Goal: Task Accomplishment & Management: Use online tool/utility

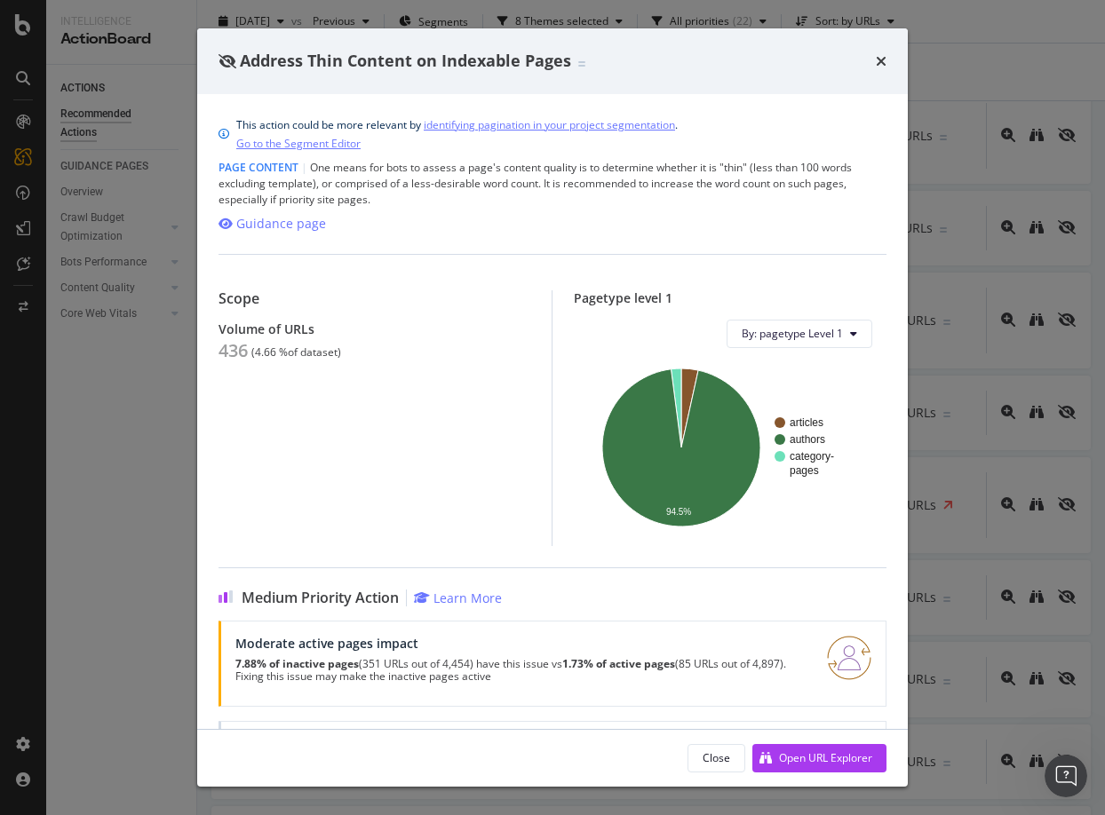
scroll to position [578, 0]
click at [882, 64] on icon "times" at bounding box center [881, 61] width 11 height 14
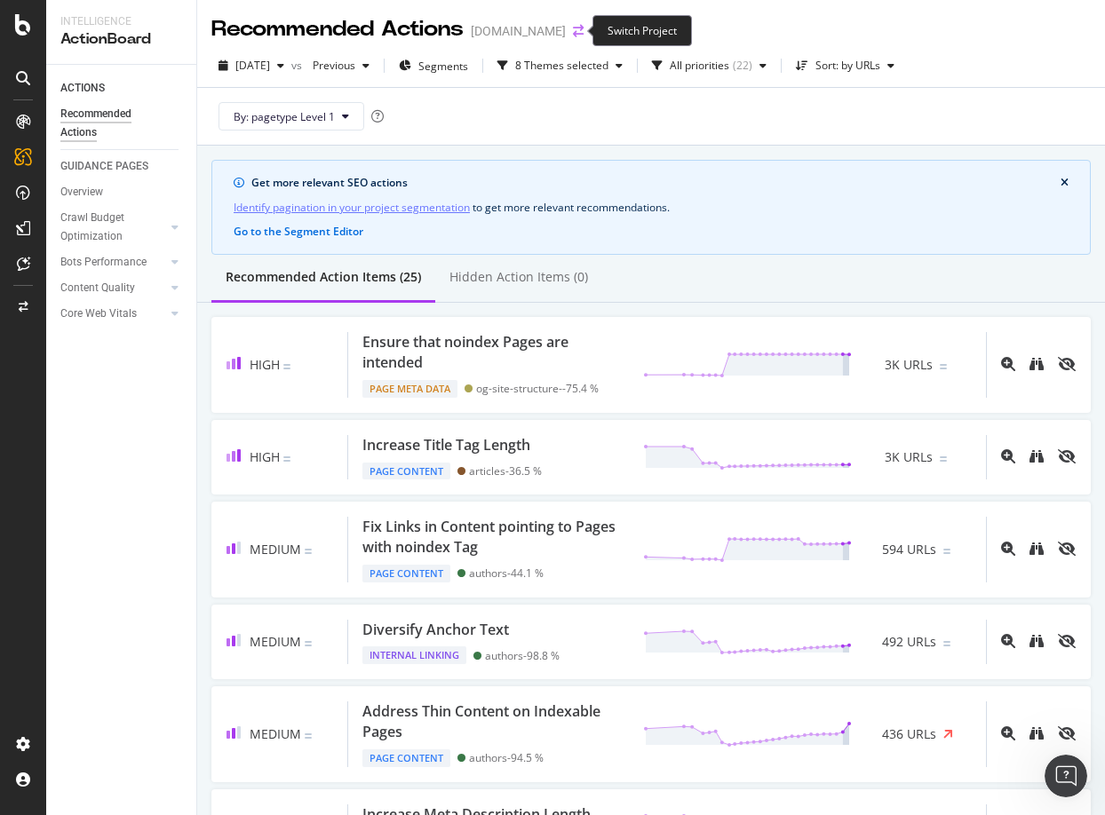
click at [573, 25] on icon "arrow-right-arrow-left" at bounding box center [578, 31] width 11 height 12
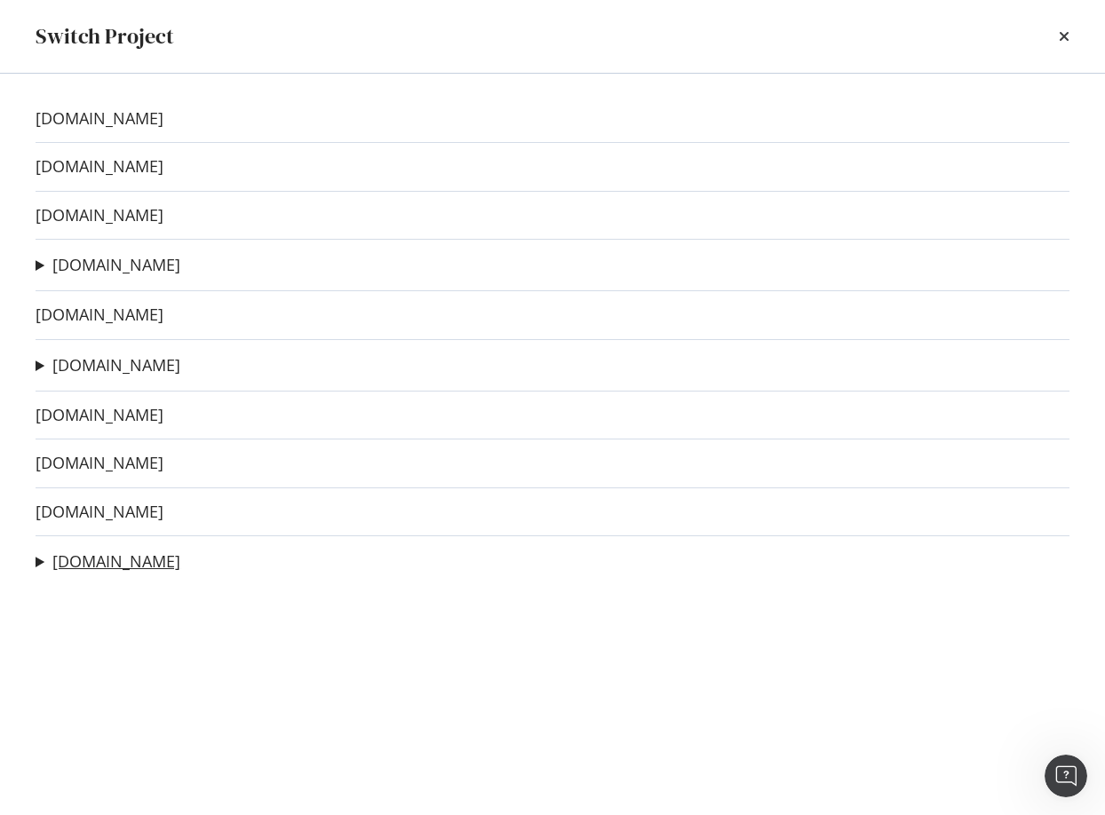
click at [71, 563] on link "dwell.com" at bounding box center [116, 561] width 128 height 19
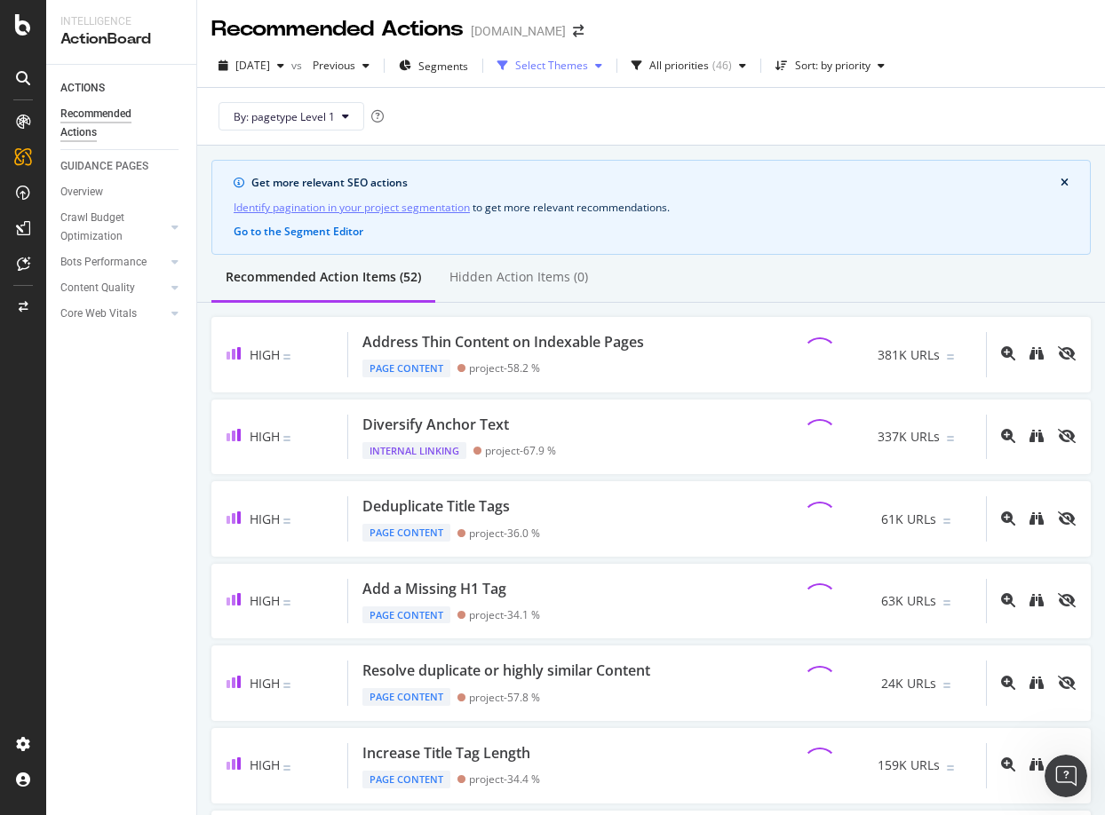
click at [557, 71] on div "Select Themes" at bounding box center [551, 65] width 73 height 11
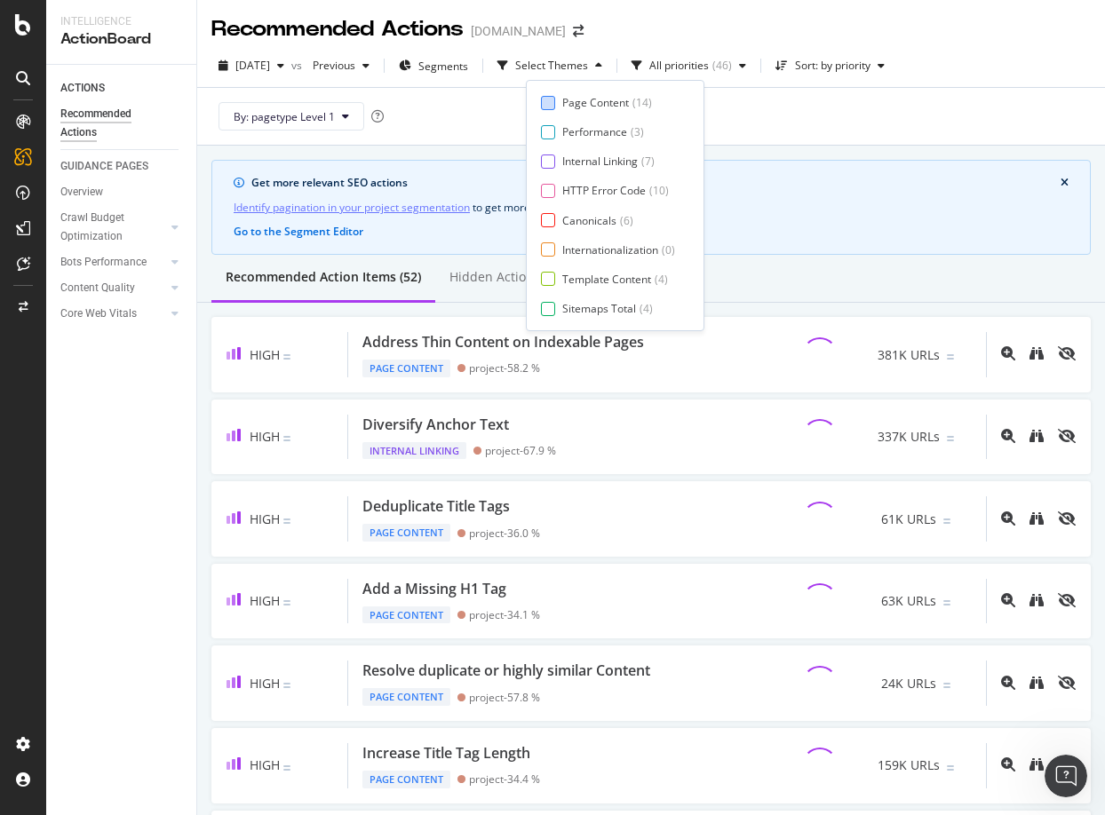
click at [557, 100] on div "Page Content ( 14 )" at bounding box center [608, 102] width 134 height 15
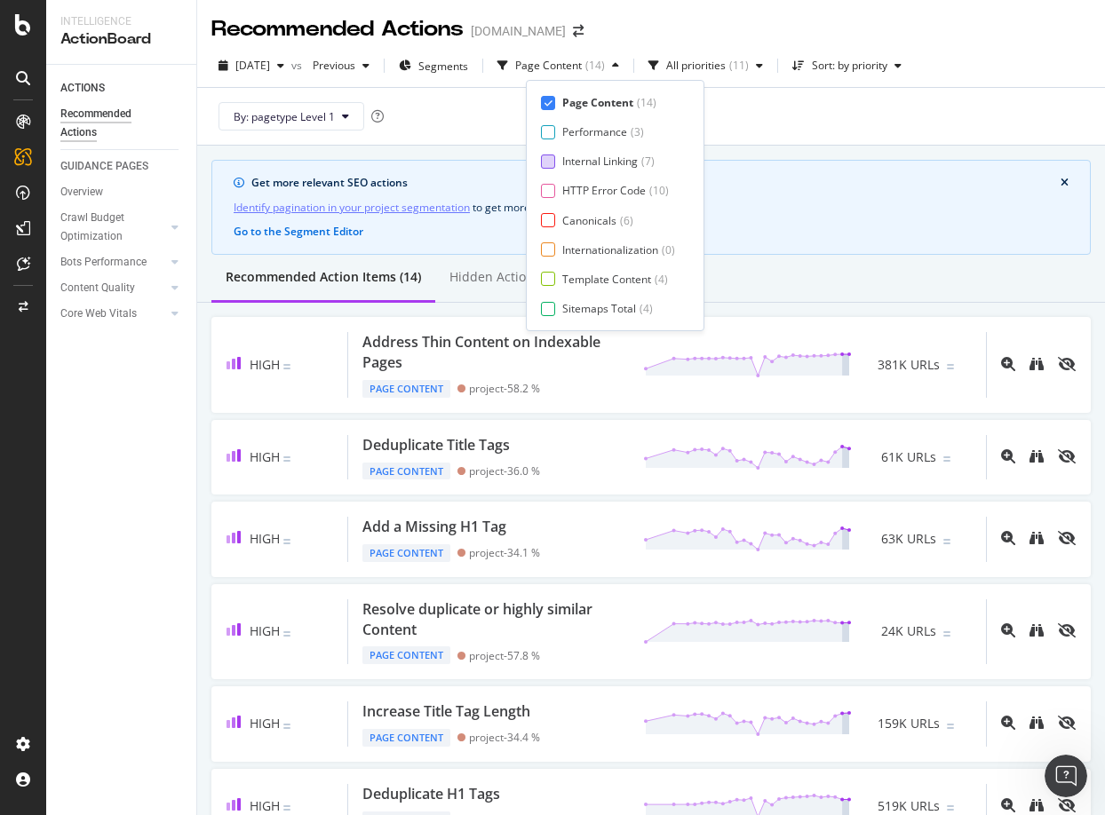
click at [547, 158] on div at bounding box center [548, 162] width 14 height 14
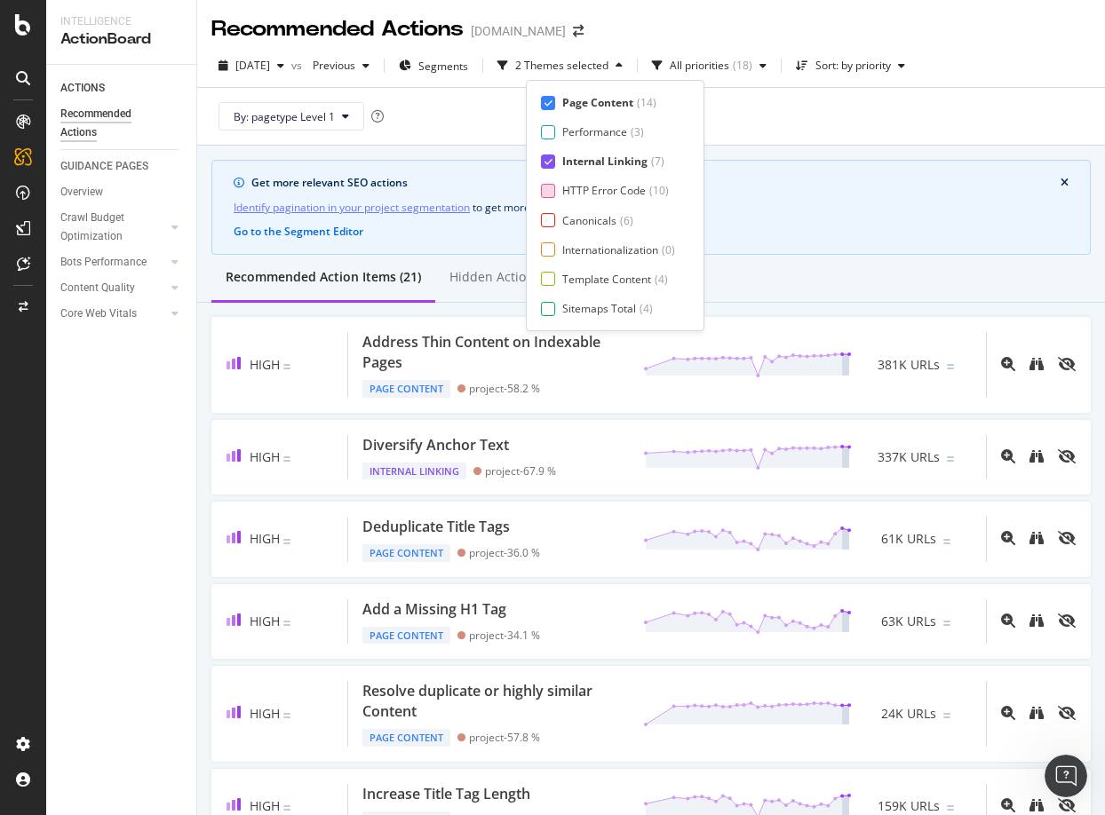
click at [550, 192] on div at bounding box center [548, 191] width 14 height 14
click at [548, 221] on div at bounding box center [548, 220] width 14 height 14
click at [547, 250] on div at bounding box center [548, 249] width 14 height 14
click at [545, 279] on div at bounding box center [548, 279] width 14 height 14
click at [549, 303] on div at bounding box center [548, 309] width 14 height 14
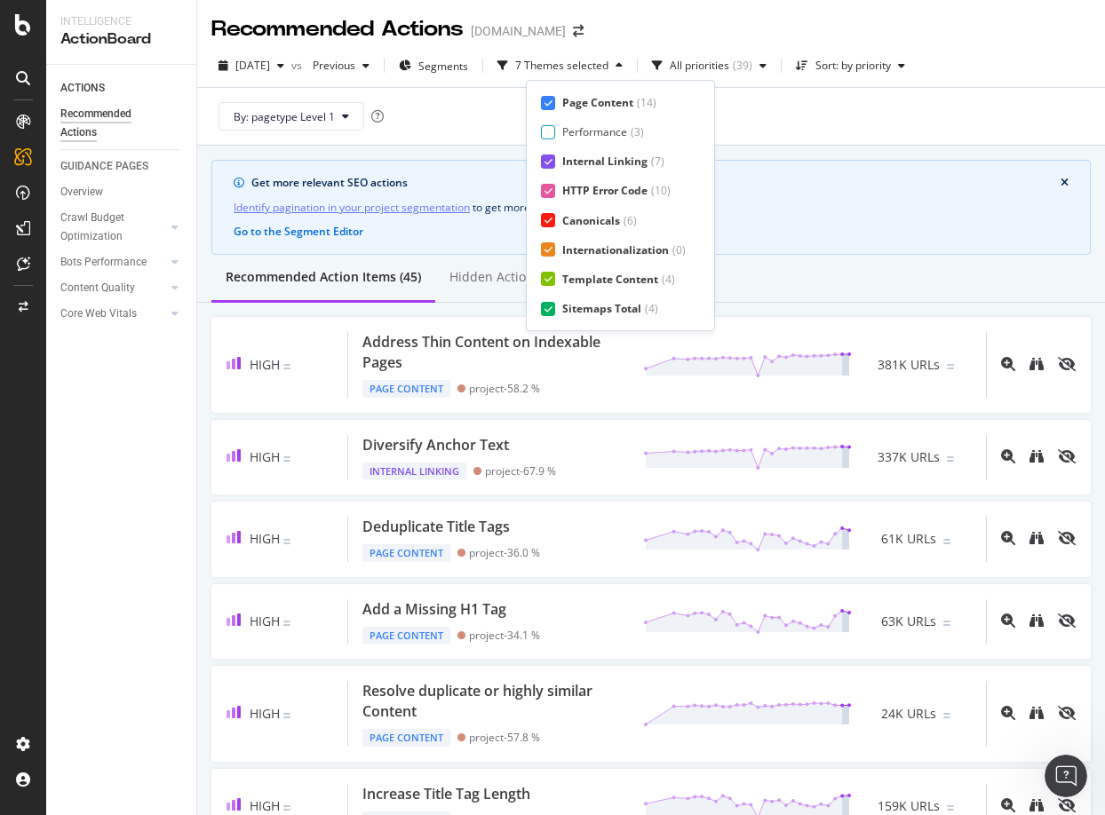
scroll to position [29, 0]
click at [566, 307] on div "Page Meta Data" at bounding box center [602, 308] width 80 height 15
click at [904, 55] on div "Sort: by priority" at bounding box center [850, 65] width 123 height 27
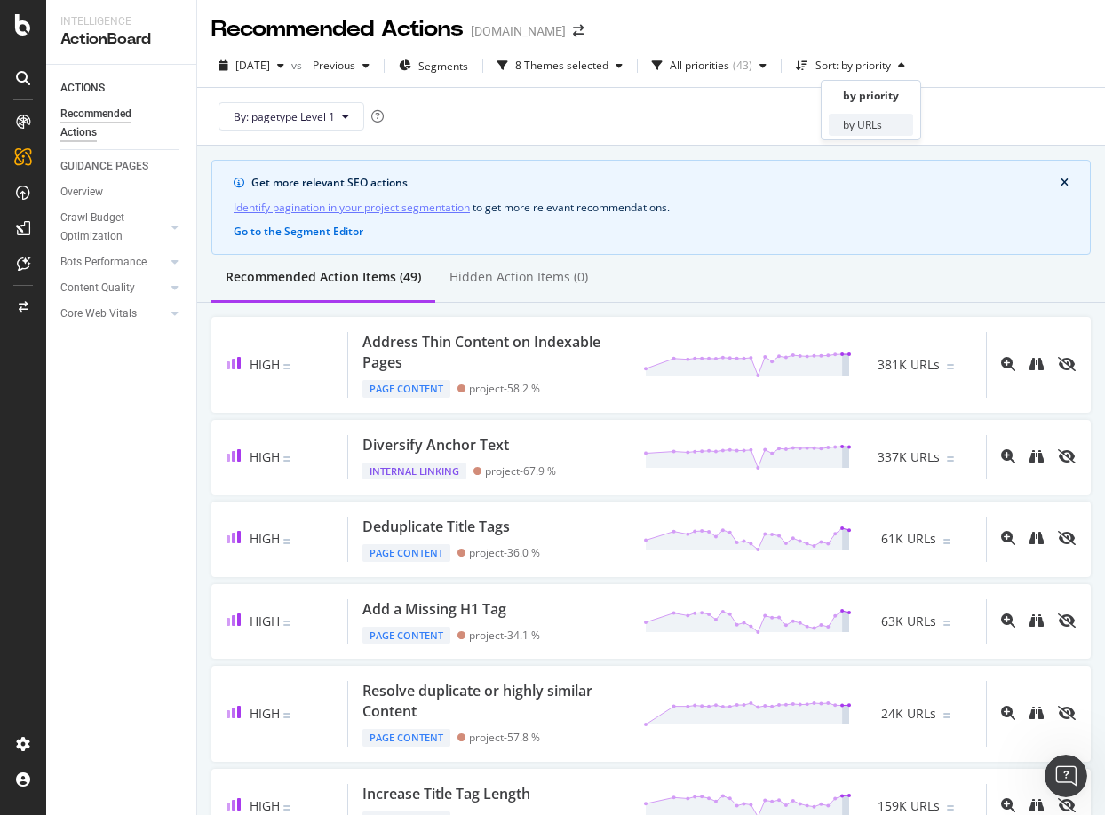
click at [865, 119] on div "by URLs" at bounding box center [862, 124] width 39 height 15
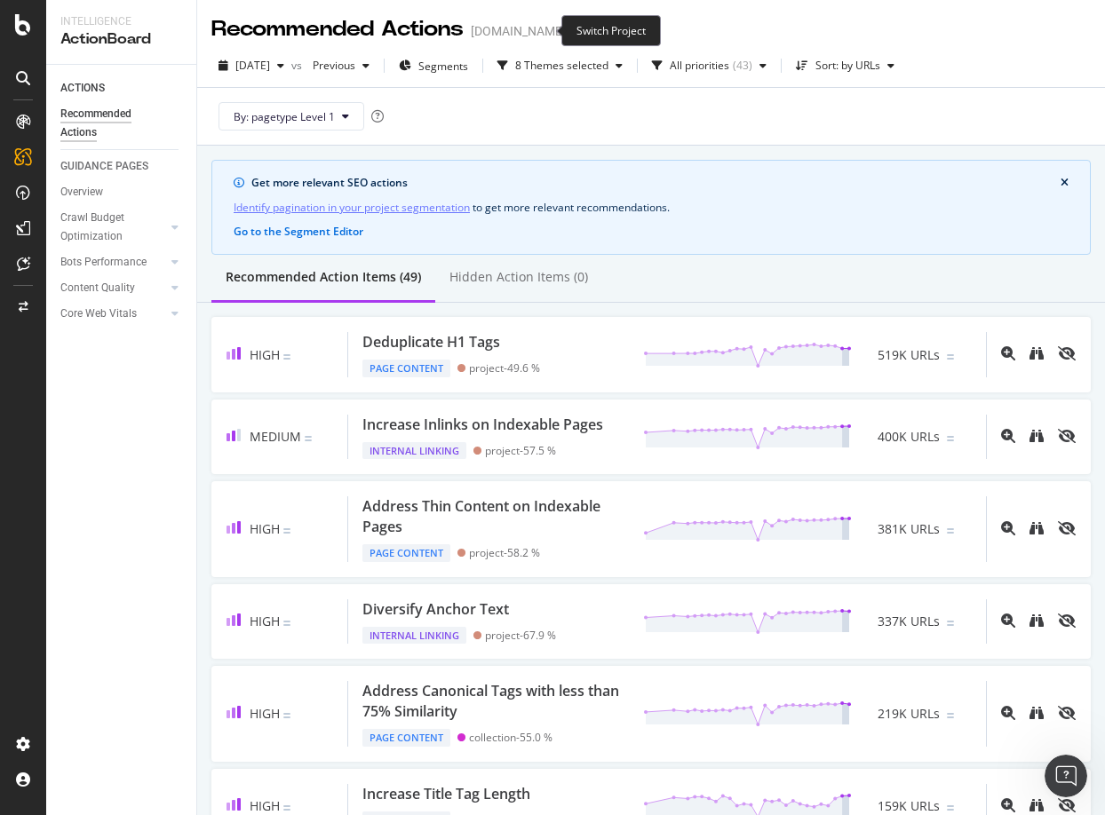
click at [573, 30] on icon "arrow-right-arrow-left" at bounding box center [578, 31] width 11 height 12
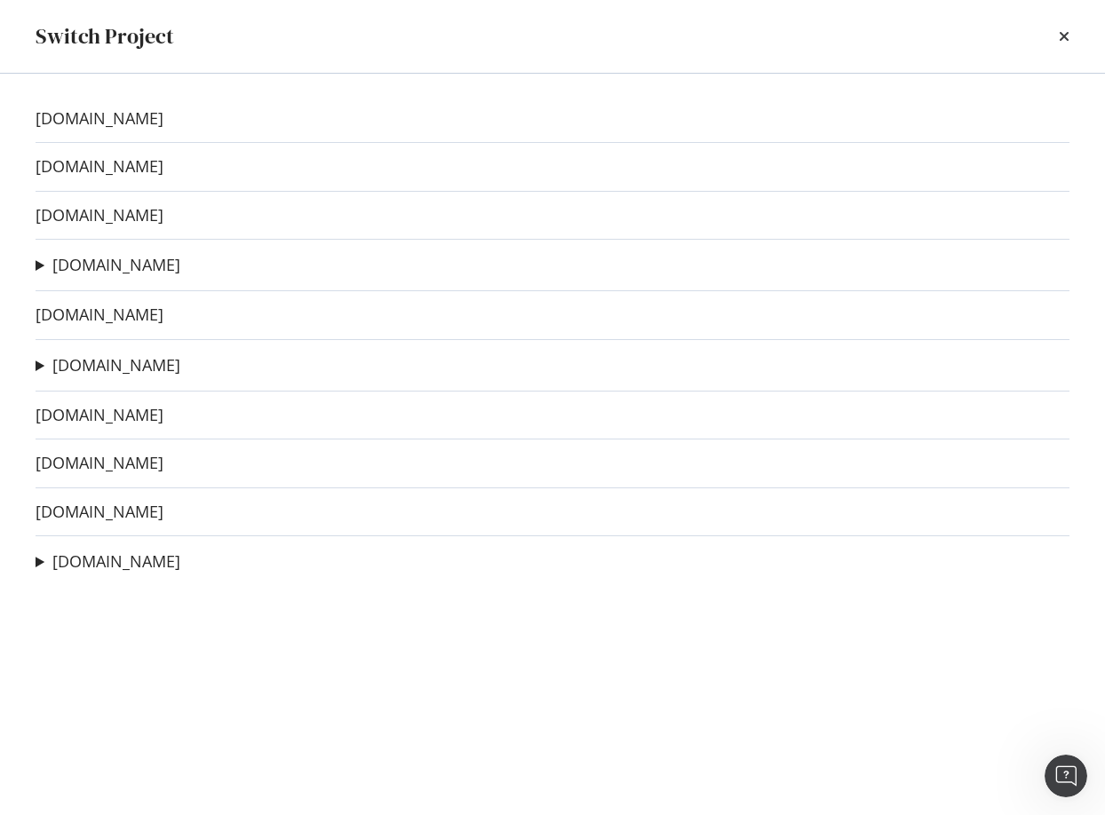
click at [118, 473] on div "bobvila.com twz.com outdoorlife.com thedrive.com RSS Feed Ad-Hoc Project taskan…" at bounding box center [552, 445] width 1105 height 742
click at [110, 460] on link "wearethemighty.com" at bounding box center [100, 463] width 128 height 19
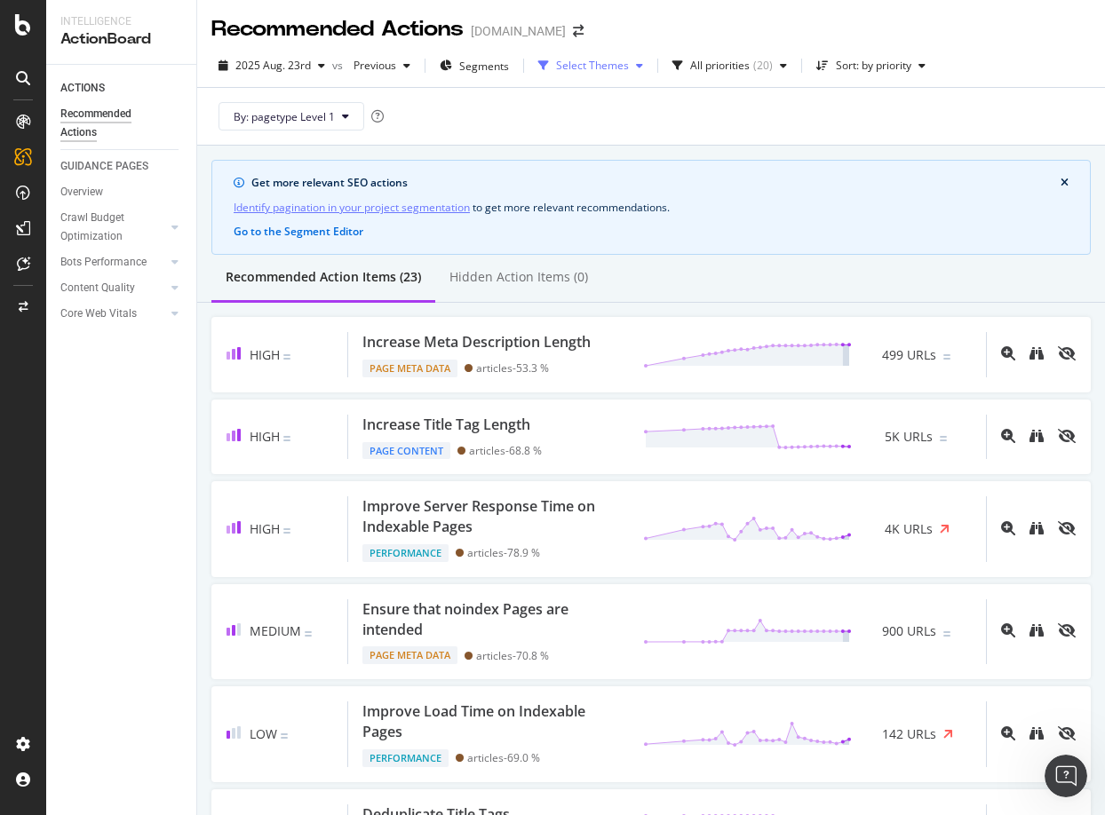
click at [599, 65] on div "Select Themes" at bounding box center [592, 65] width 73 height 11
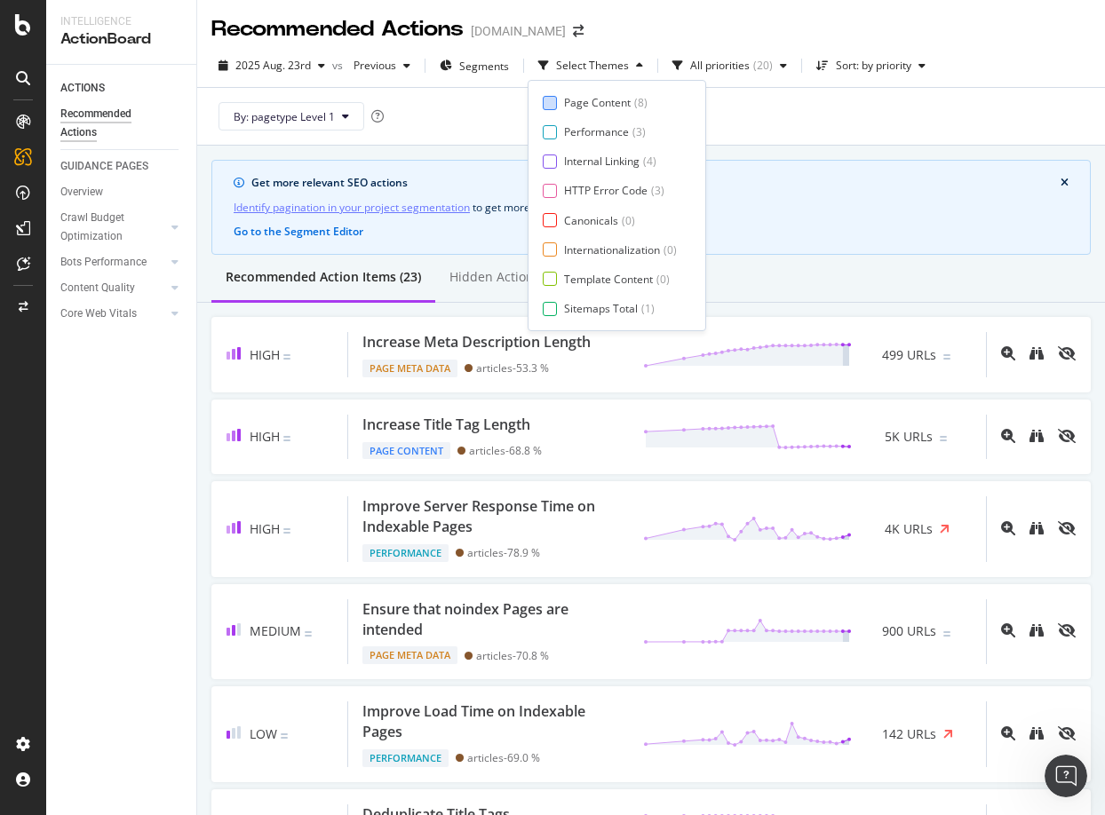
click at [577, 106] on div "Page Content" at bounding box center [597, 102] width 67 height 15
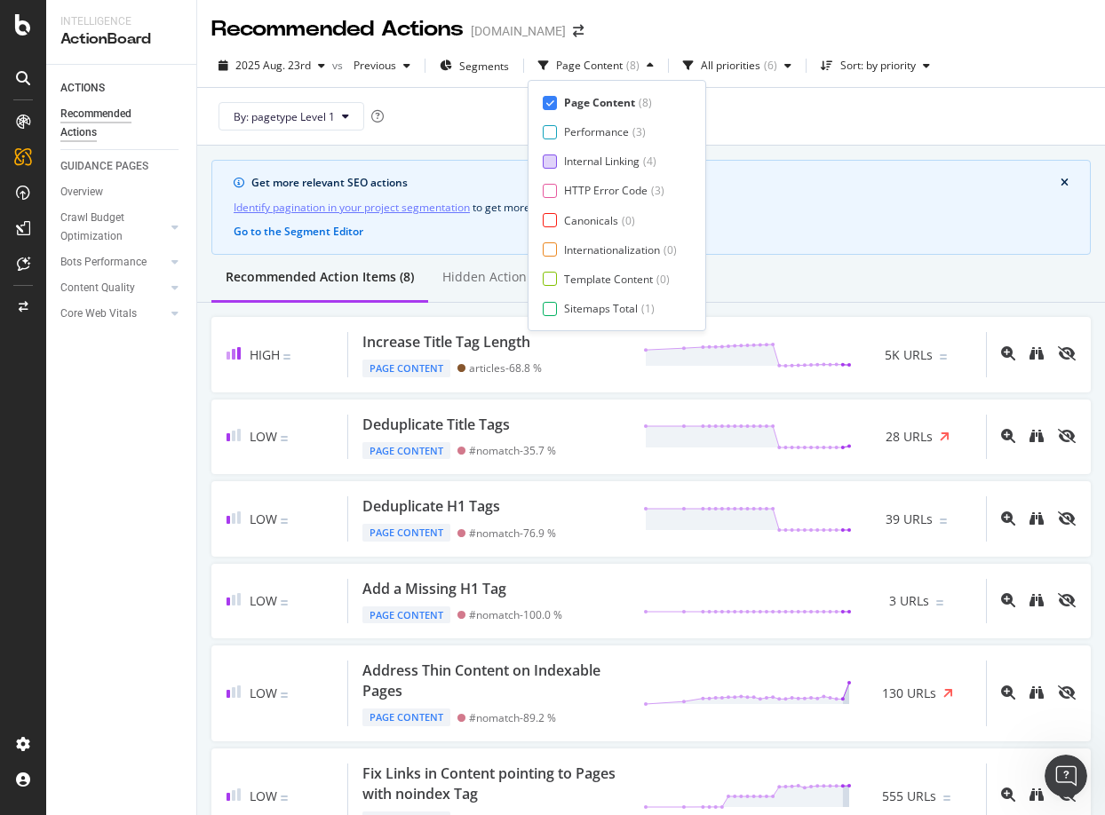
click at [559, 154] on div "Internal Linking ( 4 )" at bounding box center [610, 161] width 134 height 15
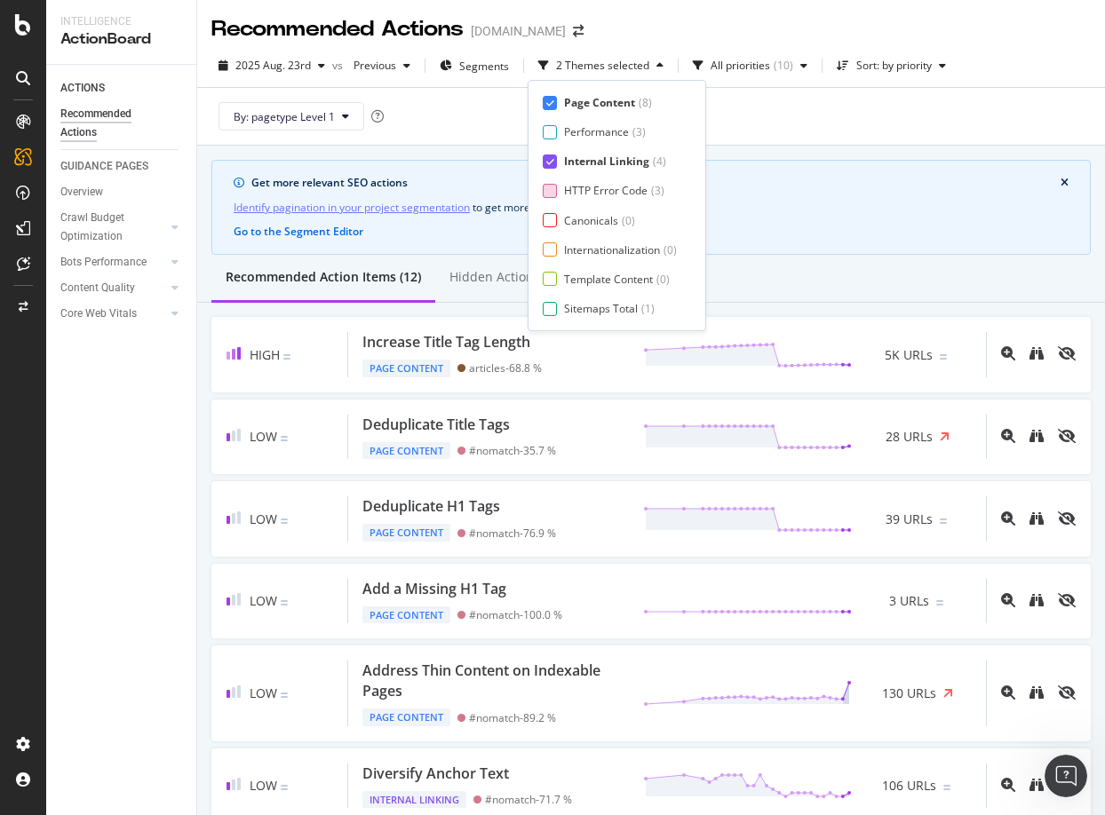
click at [559, 187] on div "HTTP Error Code ( 3 )" at bounding box center [610, 190] width 134 height 15
click at [553, 222] on div at bounding box center [550, 220] width 14 height 14
click at [552, 249] on div at bounding box center [550, 249] width 14 height 14
click at [551, 277] on div at bounding box center [550, 279] width 14 height 14
click at [553, 304] on div at bounding box center [550, 309] width 14 height 14
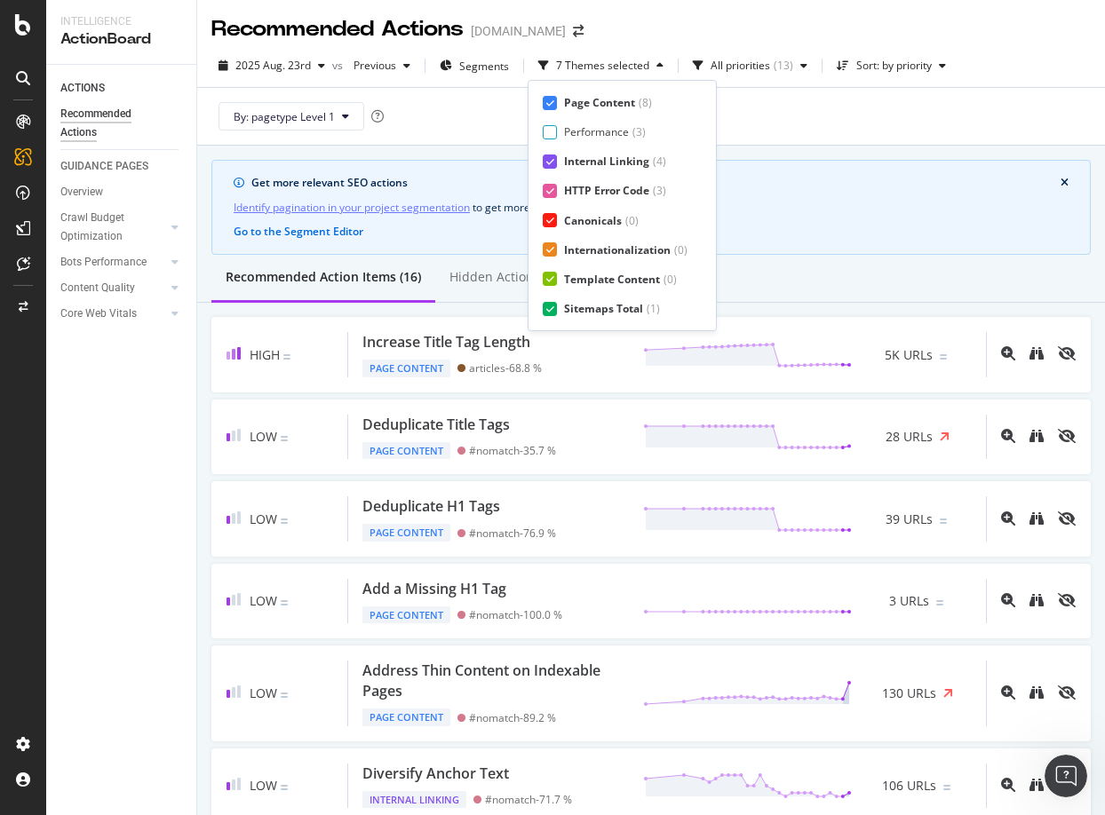
scroll to position [29, 0]
click at [574, 304] on div "Page Meta Data" at bounding box center [604, 308] width 80 height 15
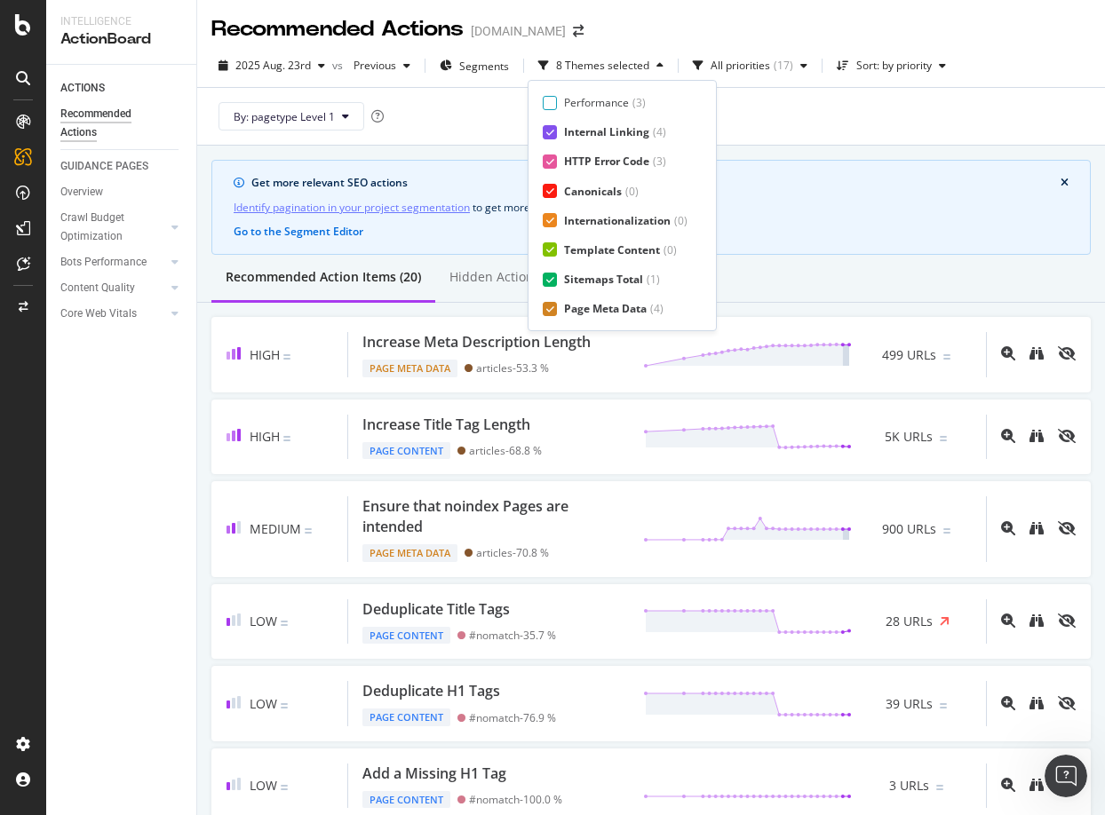
click at [888, 83] on div "2025 Aug. 23rd vs Previous Segments 8 Themes selected All priorities ( 17 ) Sor…" at bounding box center [651, 70] width 908 height 36
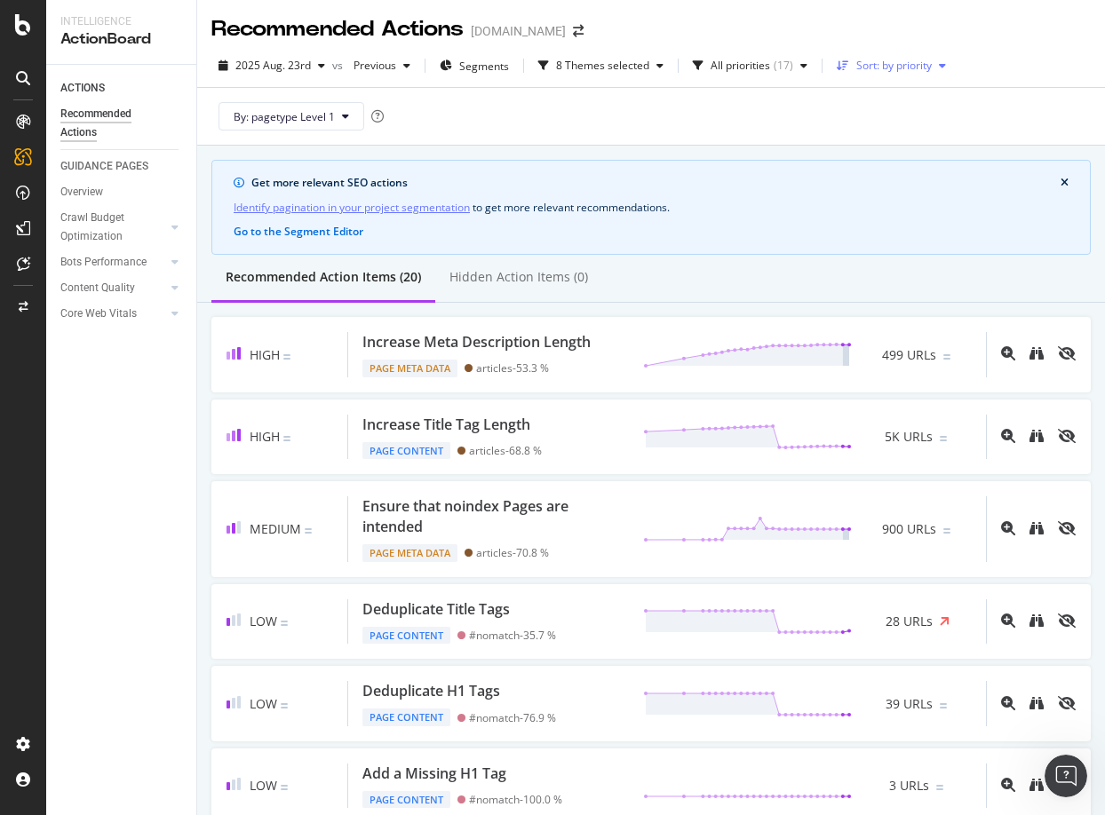
click at [884, 75] on div "Sort: by priority" at bounding box center [890, 65] width 123 height 27
click at [874, 119] on div "by URLs" at bounding box center [864, 124] width 39 height 15
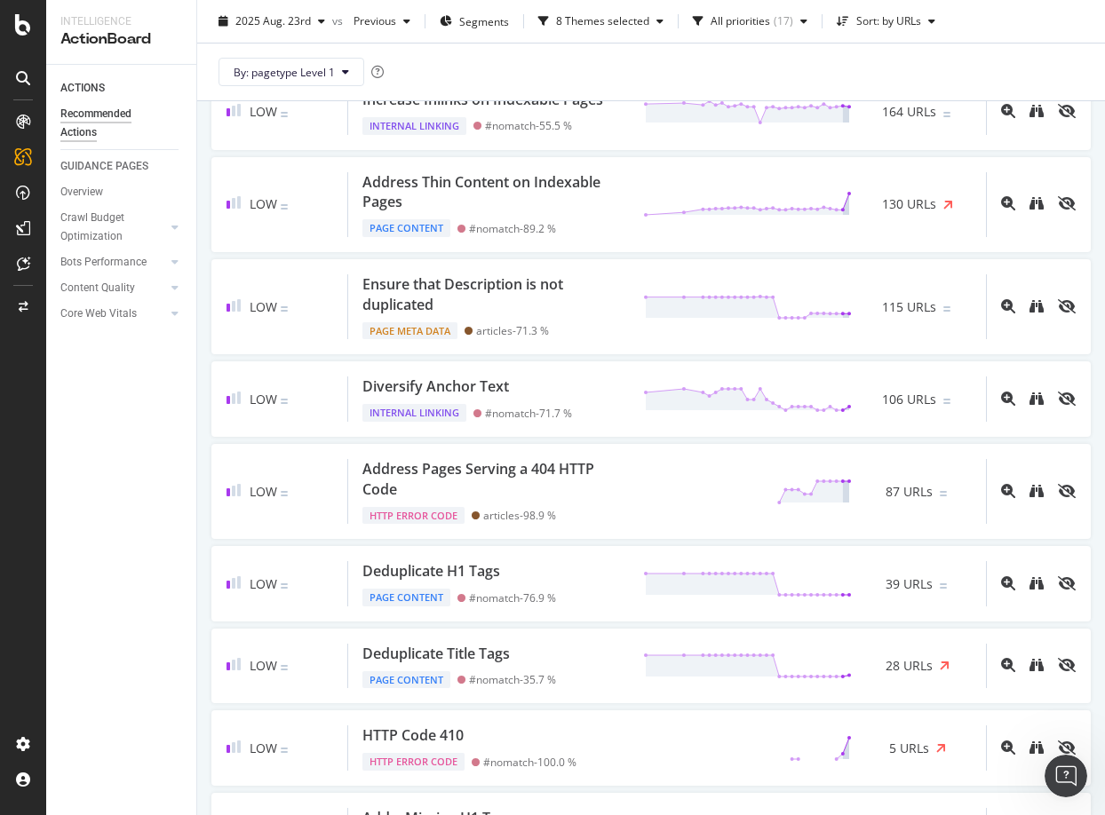
scroll to position [0, 0]
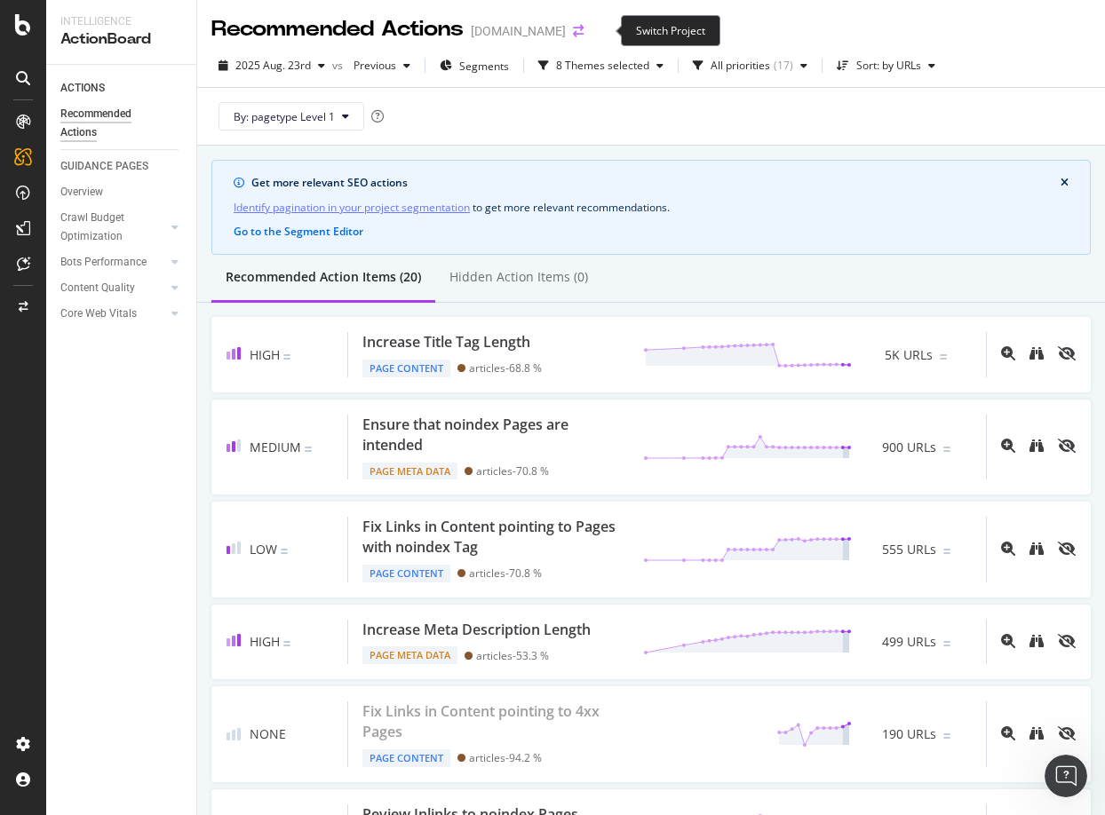
click at [583, 32] on icon "arrow-right-arrow-left" at bounding box center [578, 31] width 11 height 12
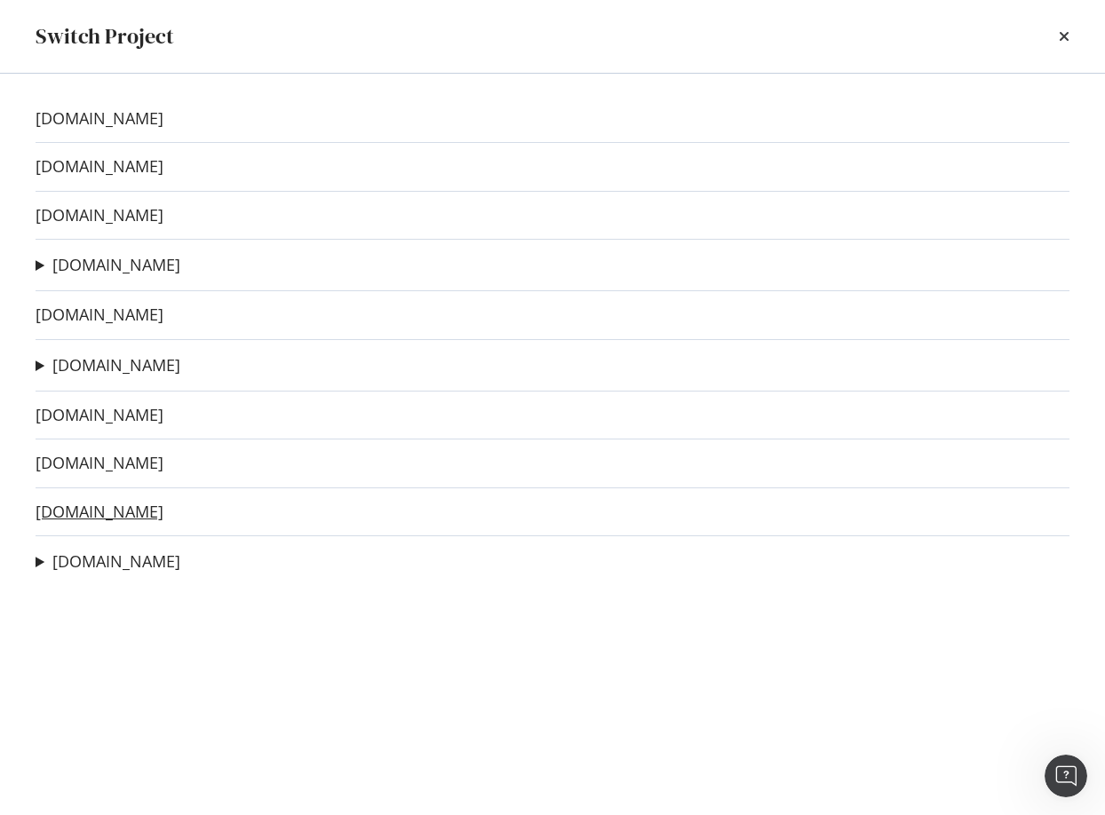
click at [87, 504] on link "[DOMAIN_NAME]" at bounding box center [100, 512] width 128 height 19
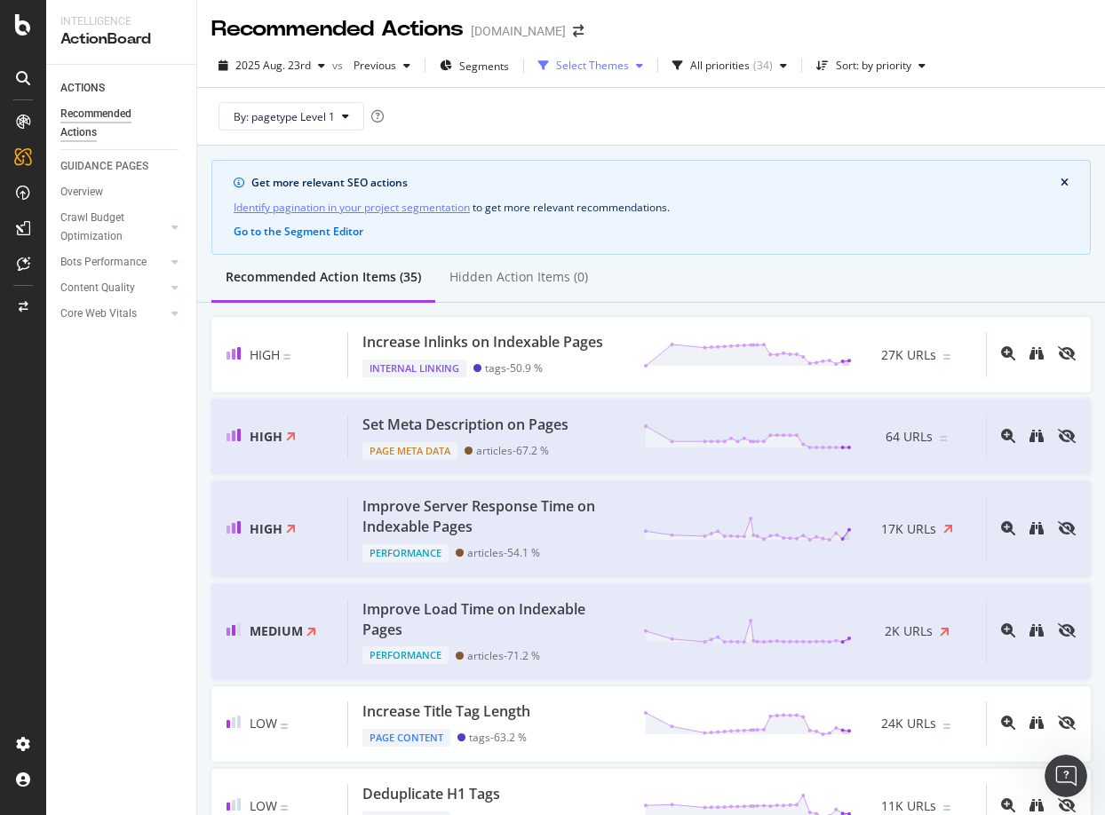
click at [597, 61] on div "Select Themes" at bounding box center [592, 65] width 73 height 11
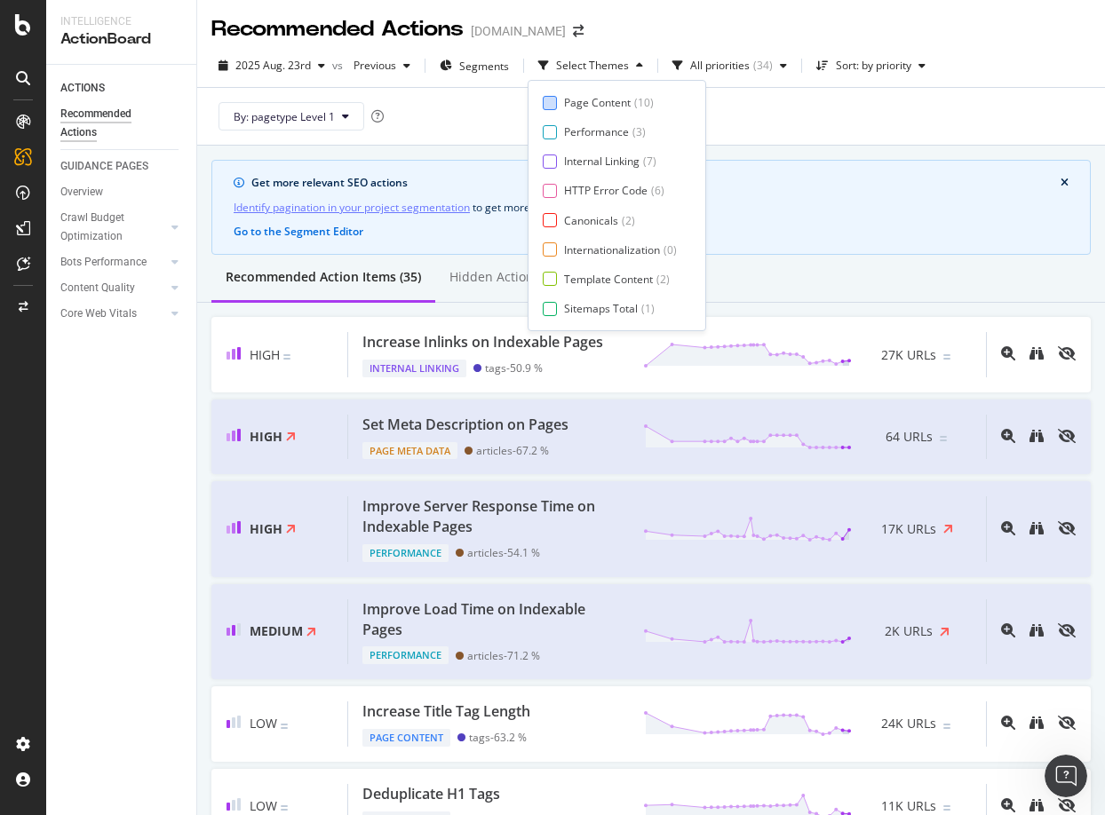
click at [571, 99] on div "Page Content" at bounding box center [597, 102] width 67 height 15
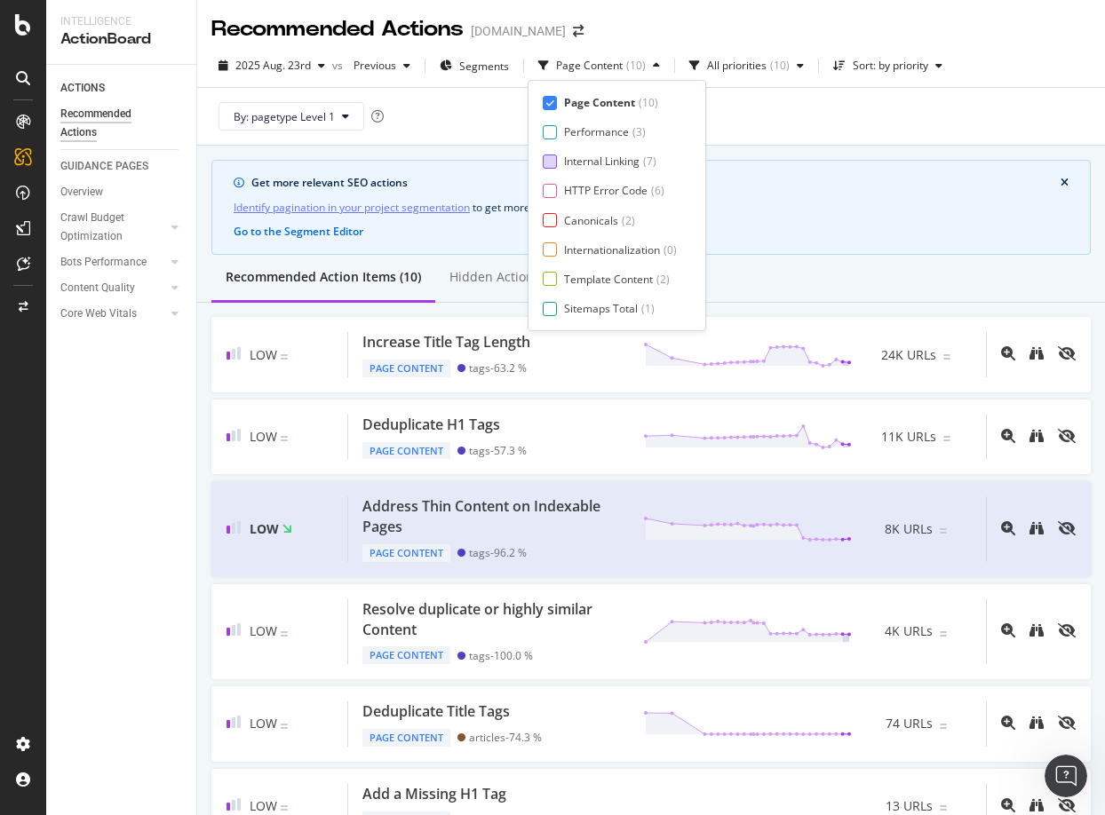
click at [564, 158] on div "Internal Linking" at bounding box center [601, 161] width 75 height 15
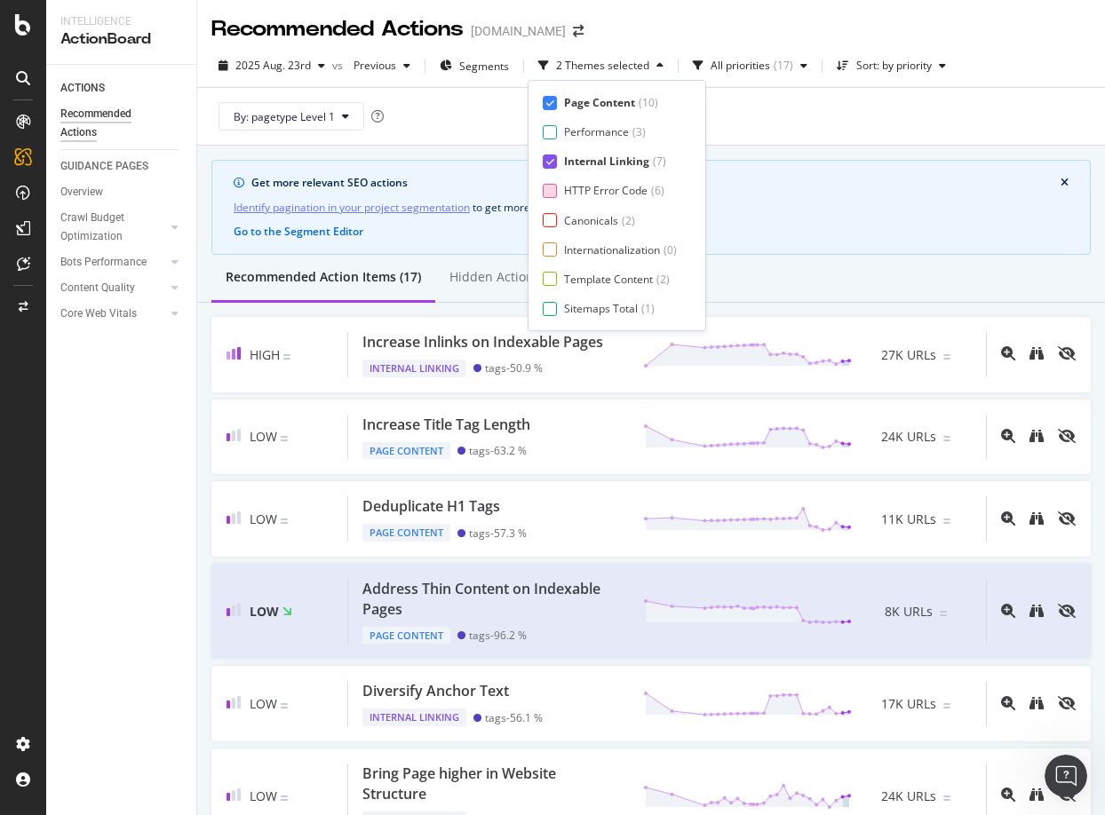
click at [562, 193] on div "HTTP Error Code ( 6 )" at bounding box center [610, 190] width 134 height 15
click at [560, 214] on div "Canonicals ( 2 )" at bounding box center [610, 220] width 134 height 15
click at [558, 240] on div "Page Content ( 10 ) Performance ( 3 ) Internal Linking ( 7 ) HTTP Error Code ( …" at bounding box center [617, 205] width 148 height 221
click at [553, 245] on div at bounding box center [550, 249] width 14 height 14
click at [553, 275] on div at bounding box center [550, 279] width 14 height 14
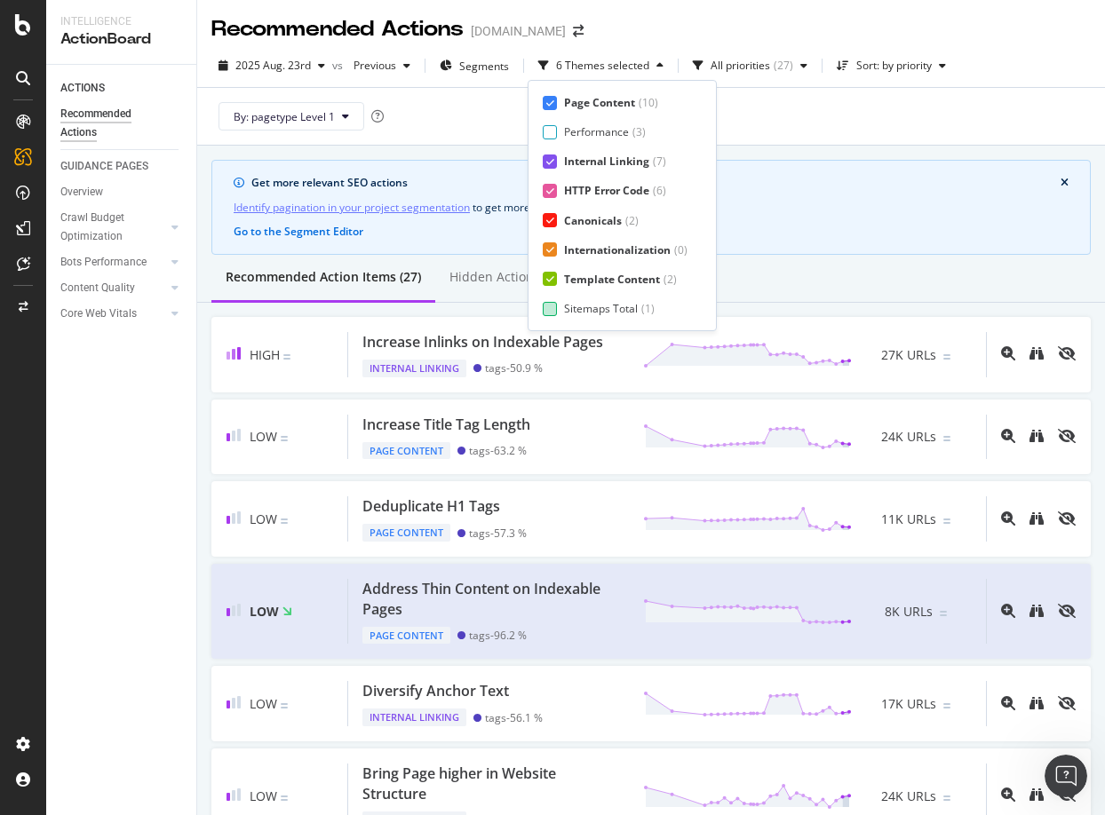
click at [553, 305] on div at bounding box center [550, 309] width 14 height 14
click at [564, 305] on div "Page Meta Data" at bounding box center [604, 308] width 80 height 15
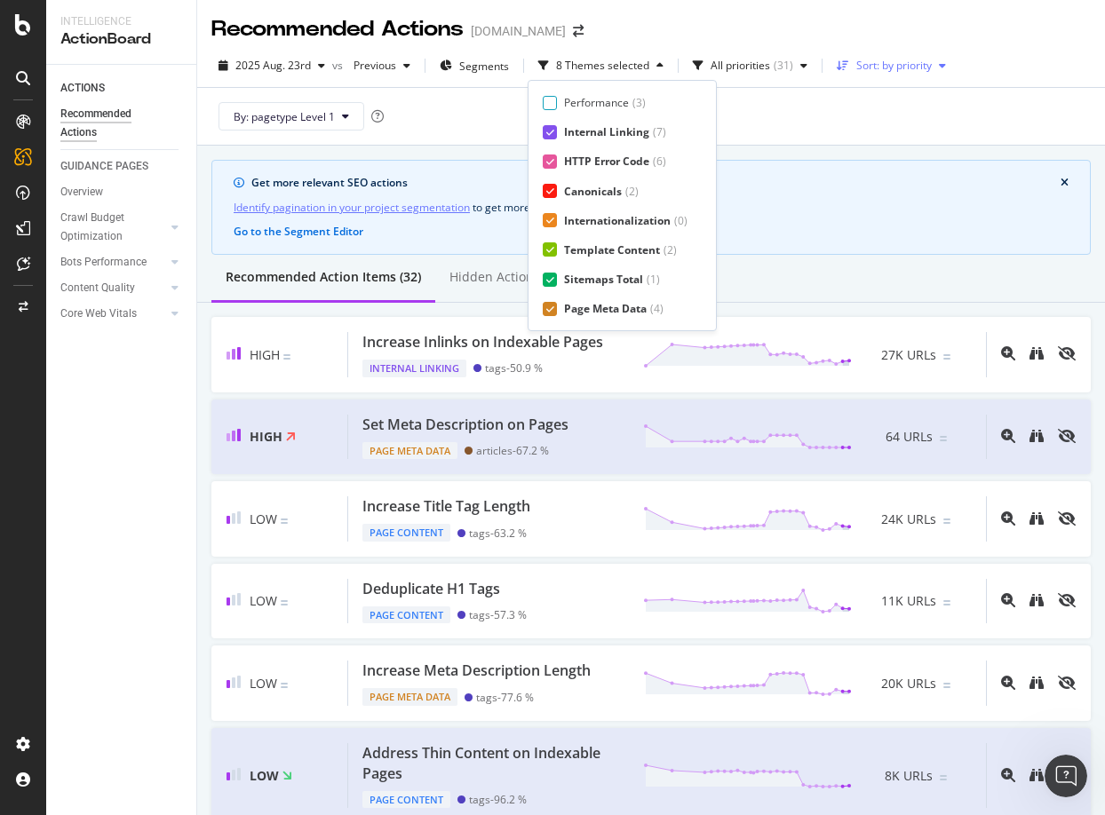
click at [877, 65] on div "Sort: by priority" at bounding box center [893, 65] width 75 height 11
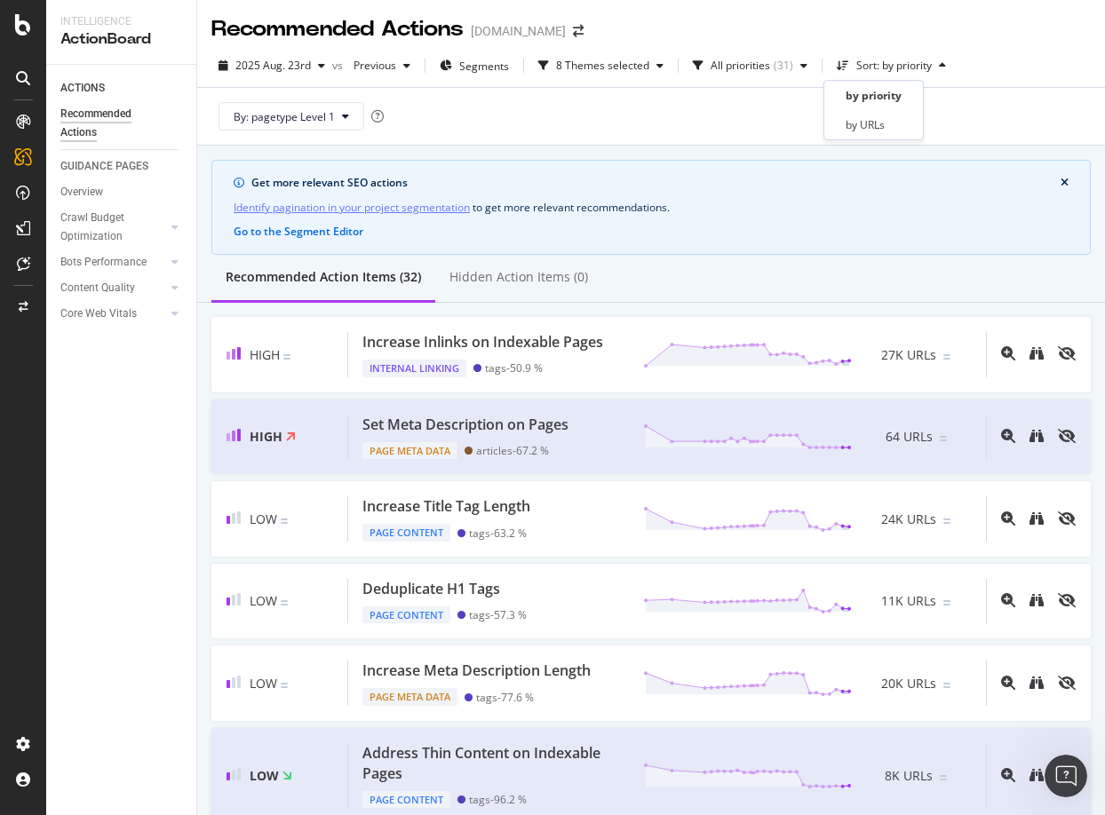
click at [865, 136] on div "by priority by URLs" at bounding box center [873, 110] width 100 height 60
click at [864, 131] on div "by URLs" at bounding box center [864, 124] width 39 height 15
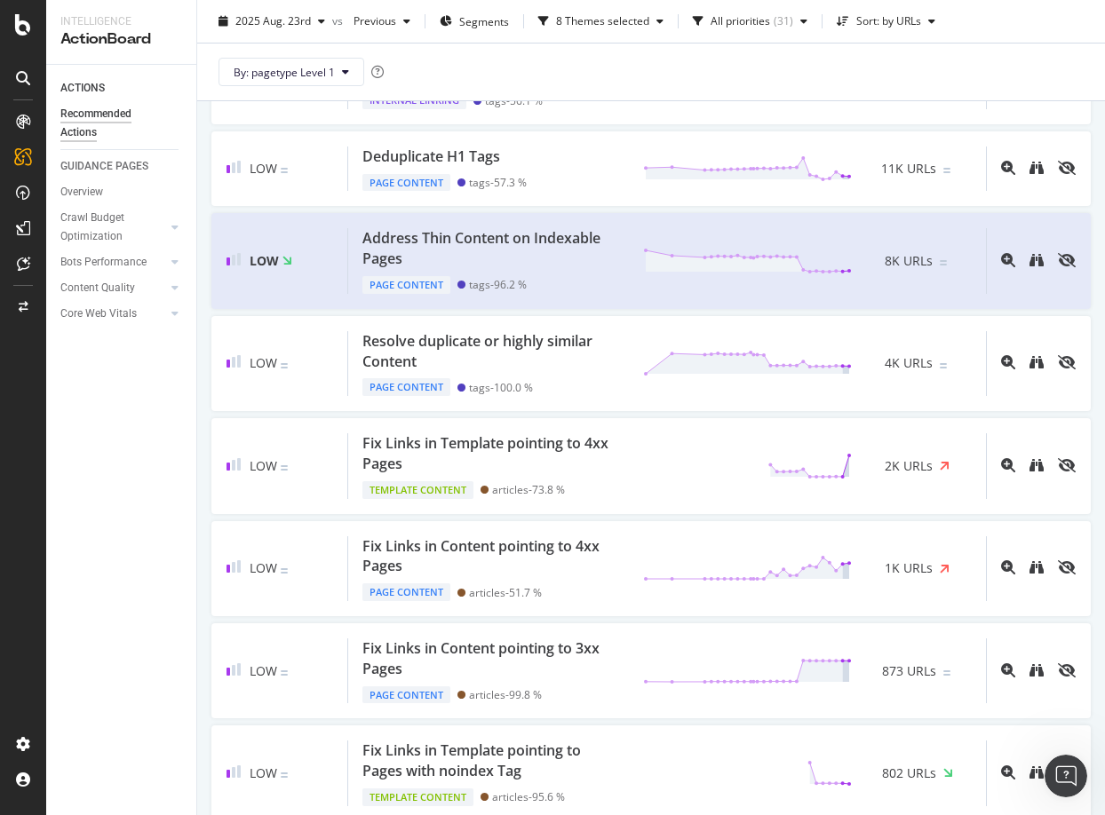
scroll to position [620, 0]
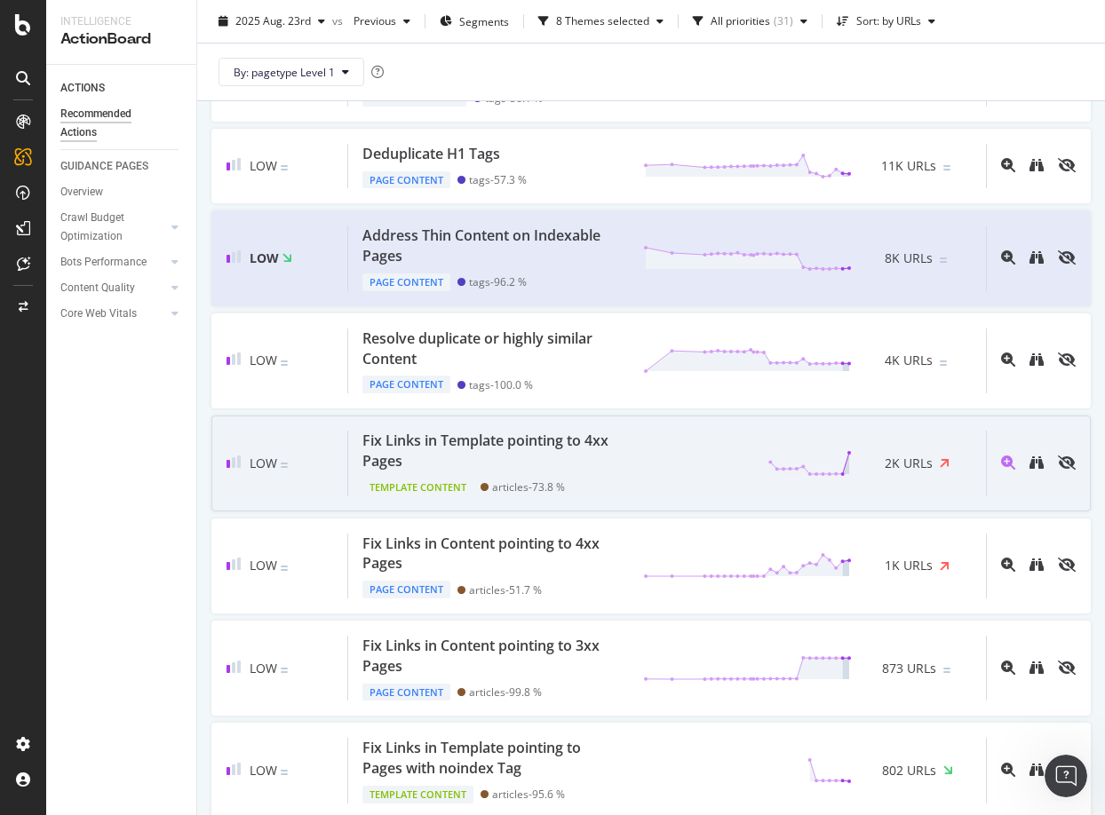
click at [500, 452] on div "Fix Links in Template pointing to 4xx Pages" at bounding box center [491, 451] width 259 height 41
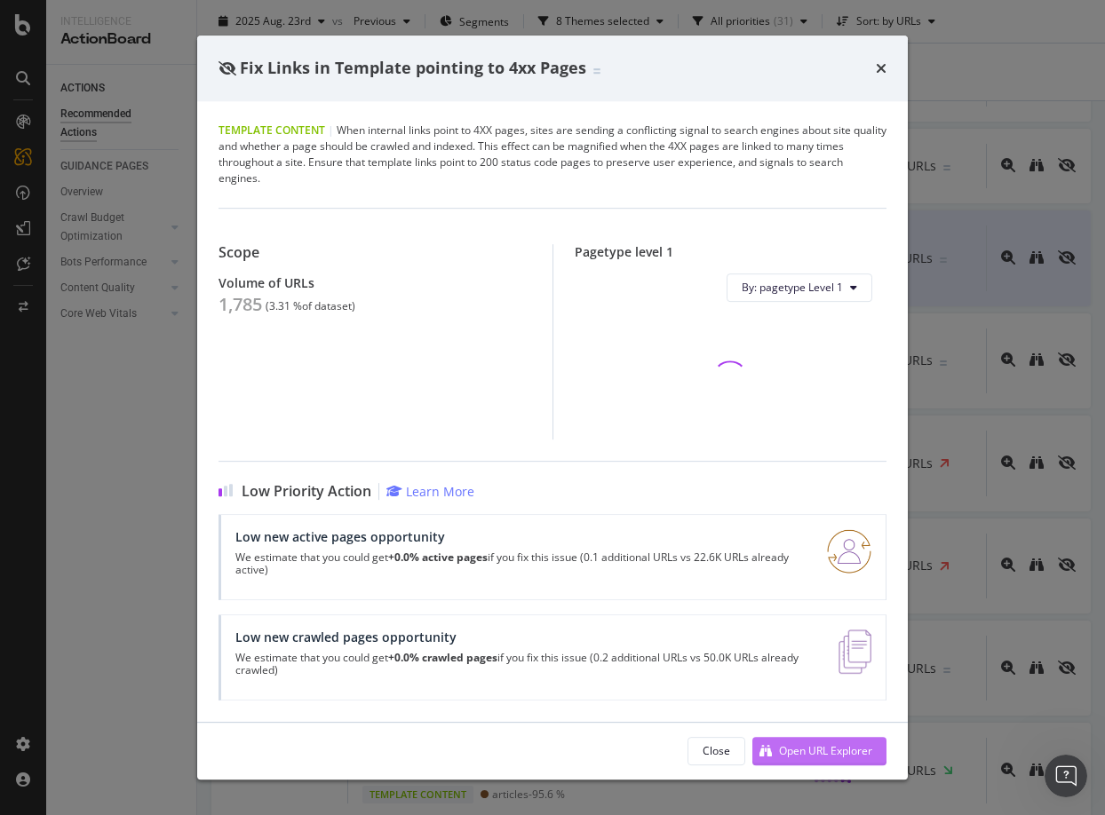
click at [791, 745] on div "Open URL Explorer" at bounding box center [825, 750] width 93 height 15
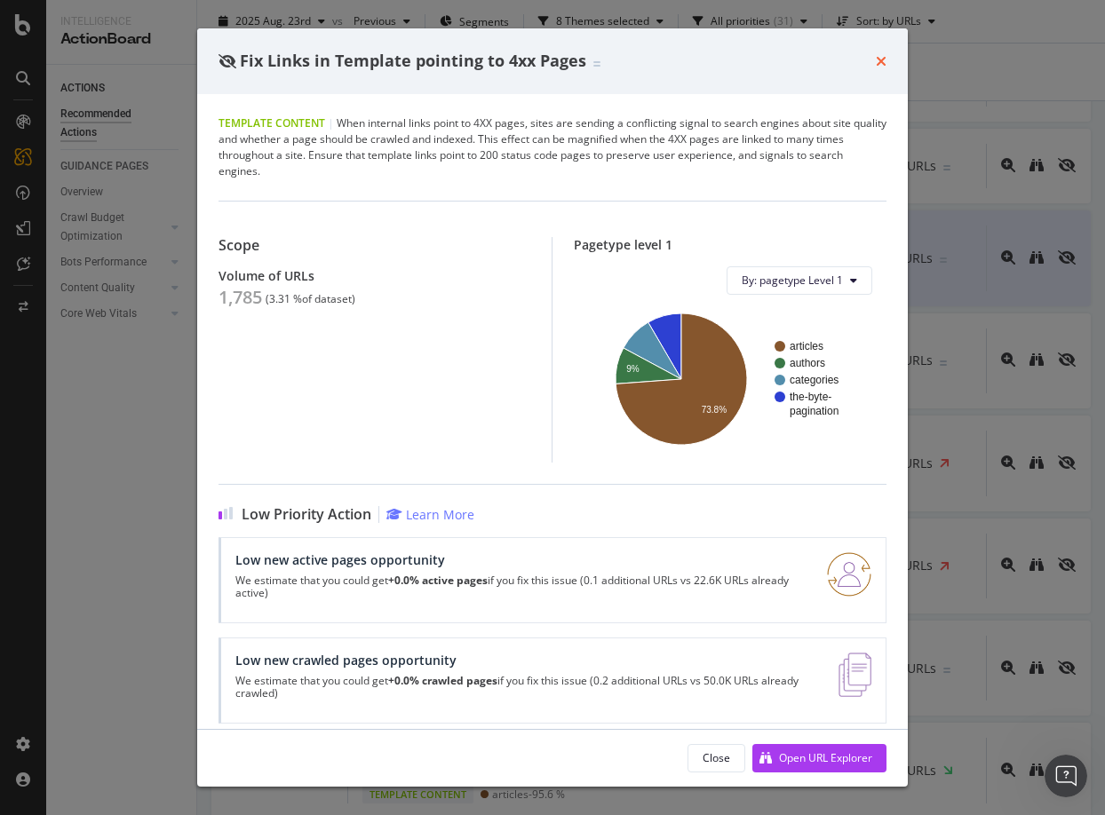
click at [876, 54] on icon "times" at bounding box center [881, 61] width 11 height 14
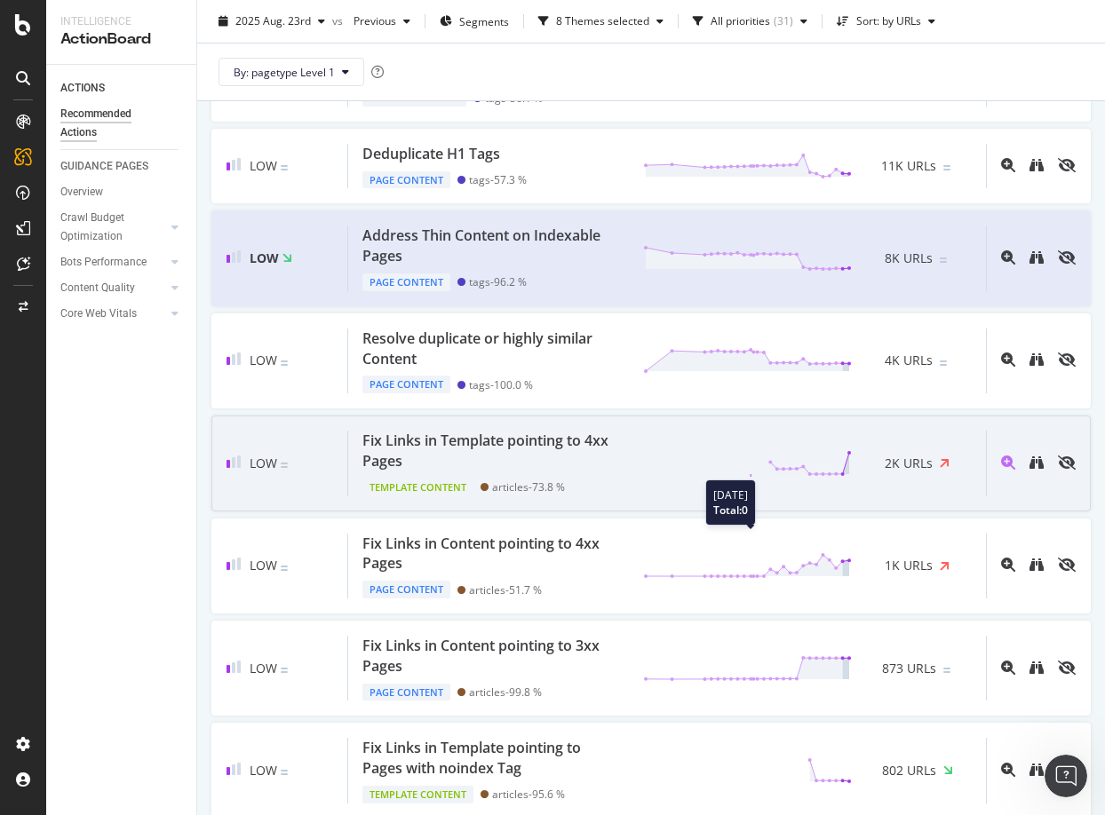
click at [751, 464] on icon at bounding box center [747, 463] width 209 height 27
click at [567, 440] on div "Fix Links in Template pointing to 4xx Pages" at bounding box center [491, 451] width 259 height 41
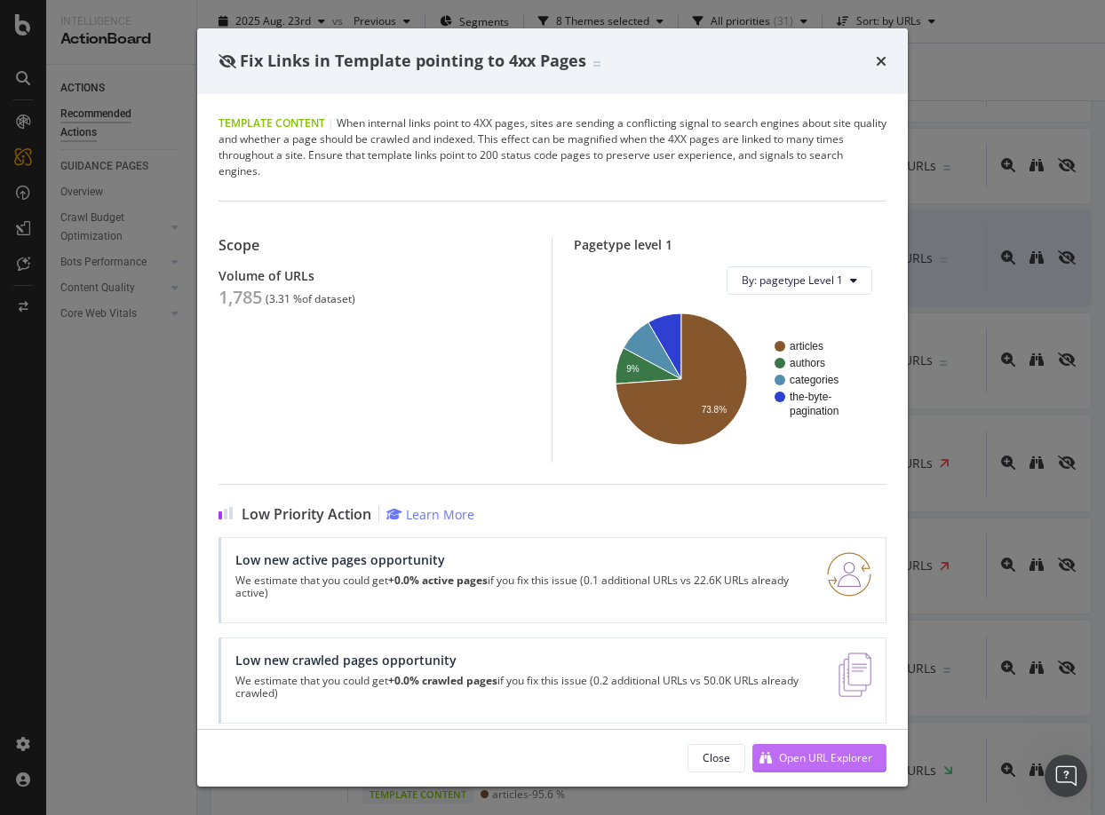
click at [822, 758] on div "Open URL Explorer" at bounding box center [825, 757] width 93 height 15
click at [879, 59] on icon "times" at bounding box center [881, 61] width 11 height 14
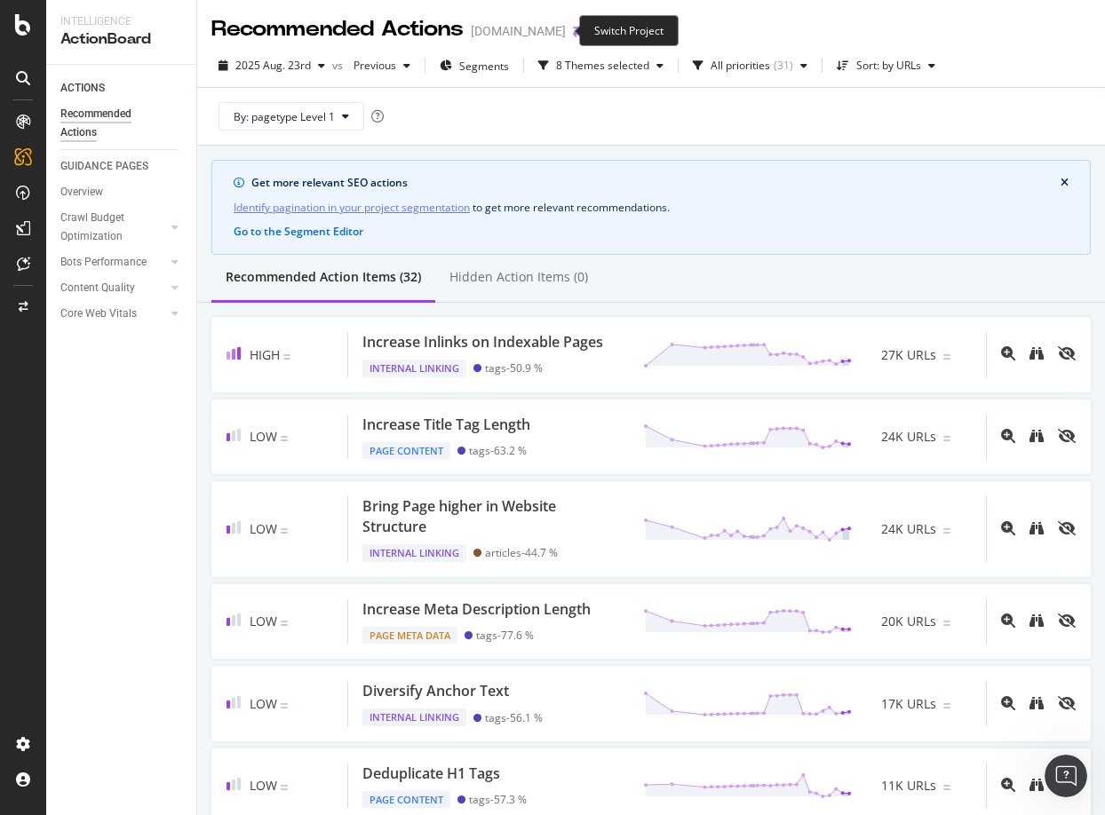
click at [573, 27] on icon "arrow-right-arrow-left" at bounding box center [578, 31] width 11 height 12
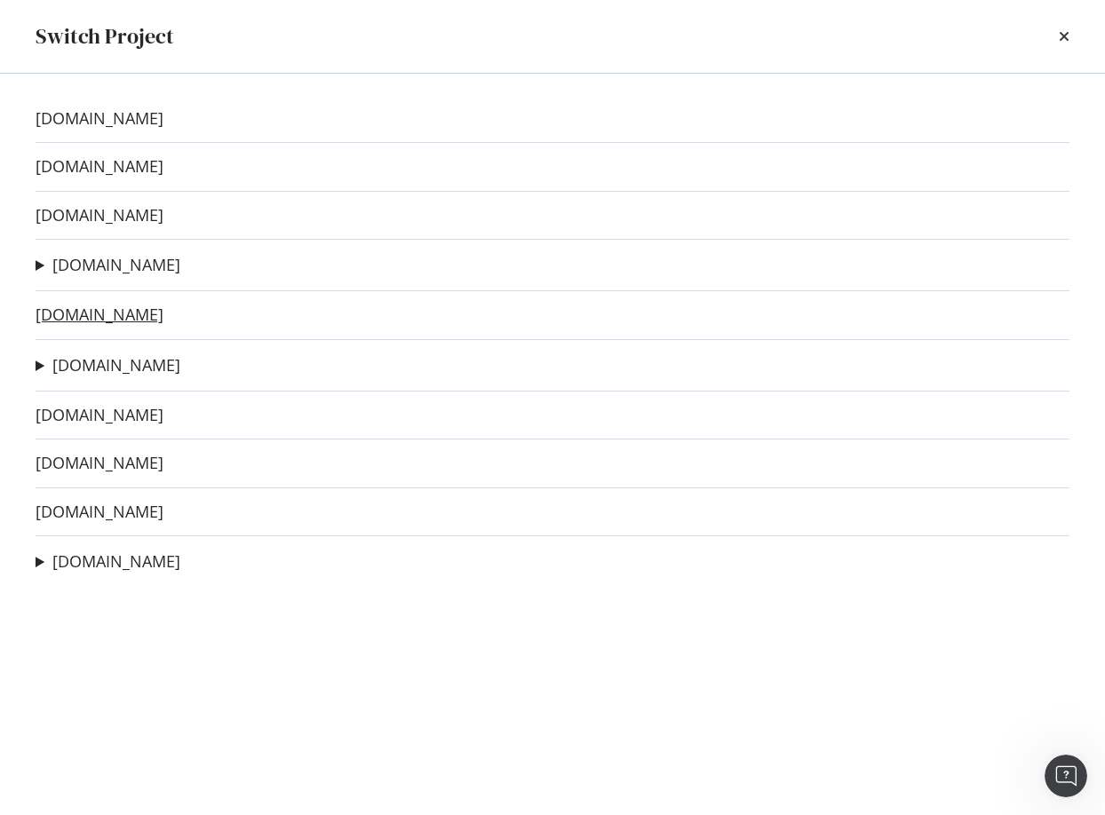
click at [89, 313] on link "taskandpurpose.com" at bounding box center [100, 314] width 128 height 19
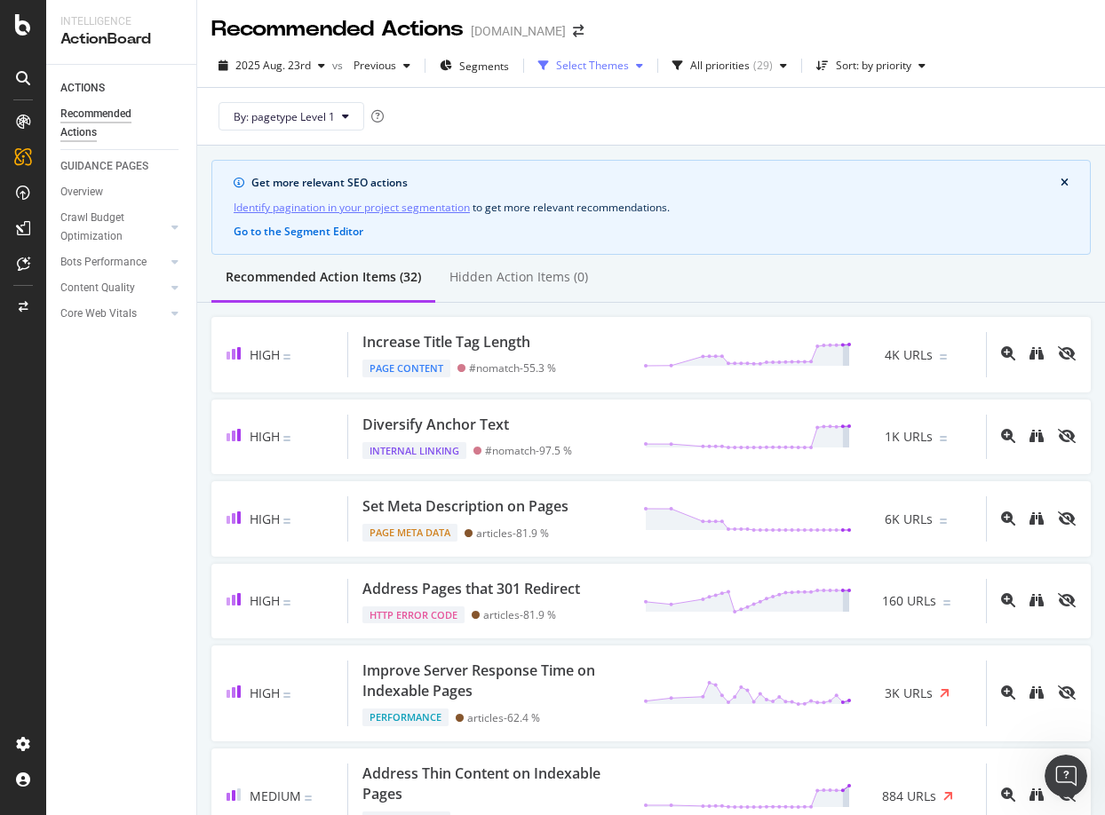
click at [590, 63] on div "Select Themes" at bounding box center [592, 65] width 73 height 11
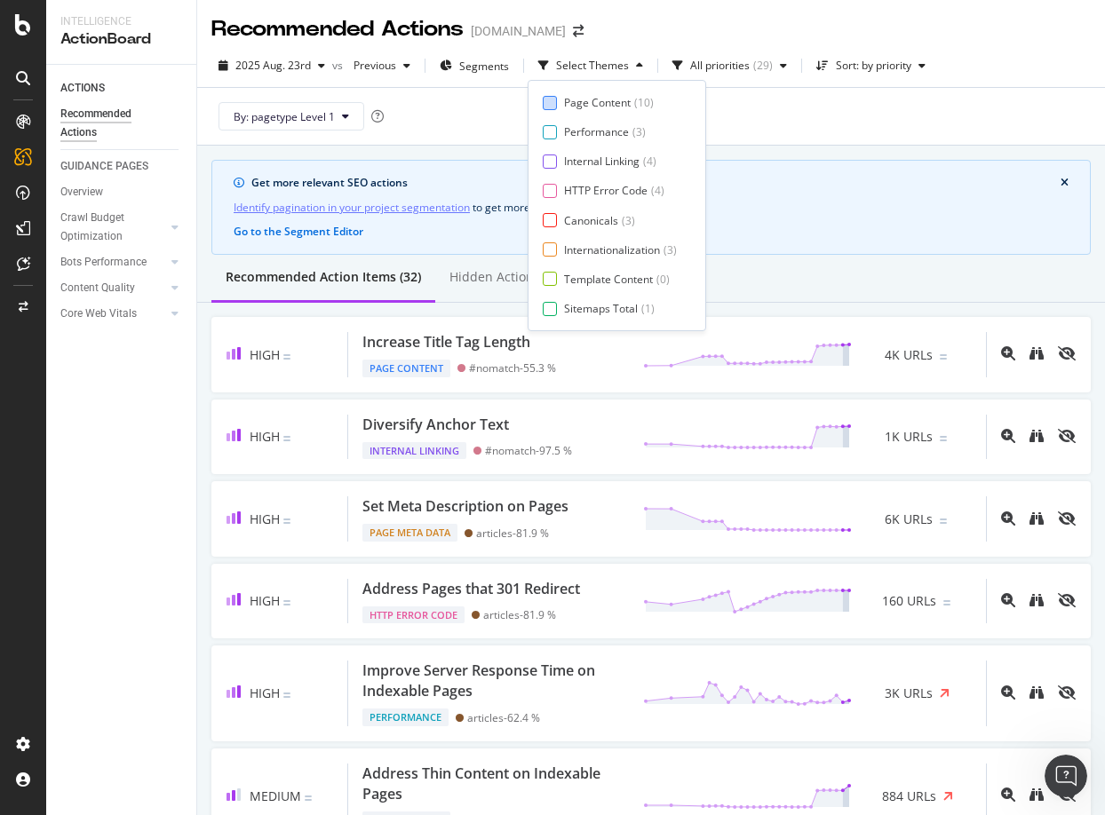
click at [578, 101] on div "Page Content" at bounding box center [597, 102] width 67 height 15
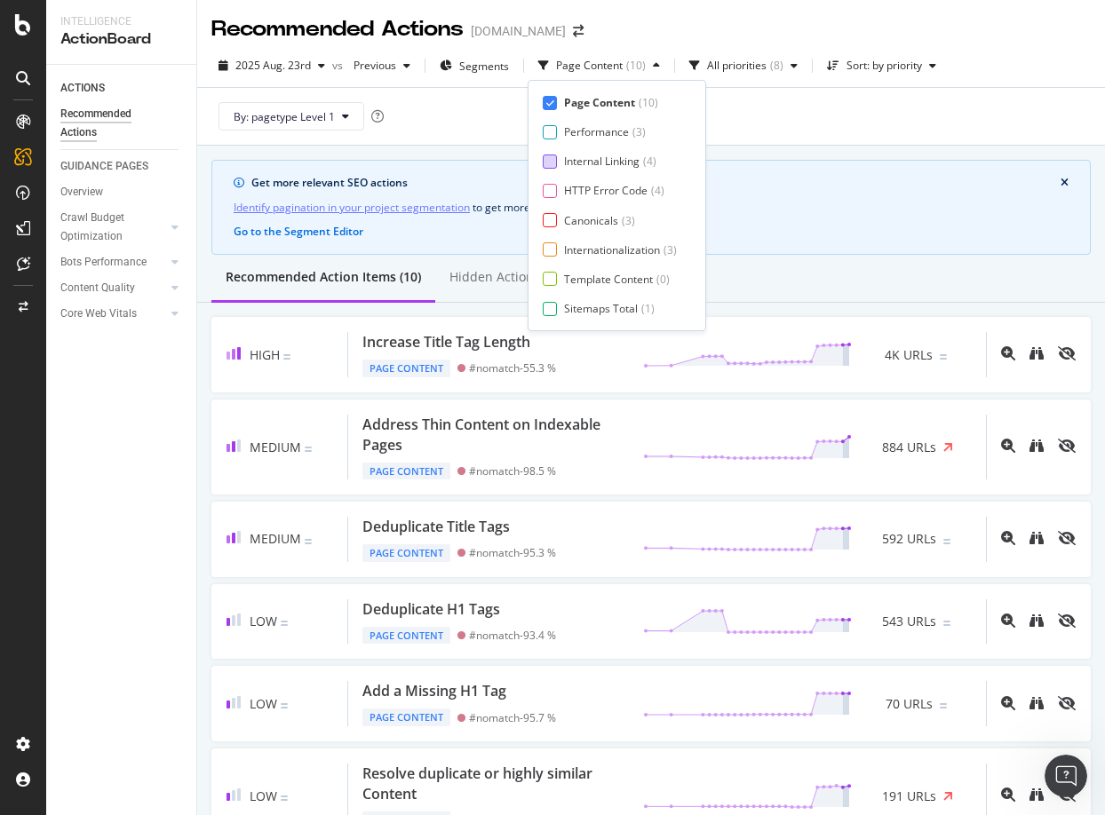
click at [570, 160] on div "Internal Linking" at bounding box center [601, 161] width 75 height 15
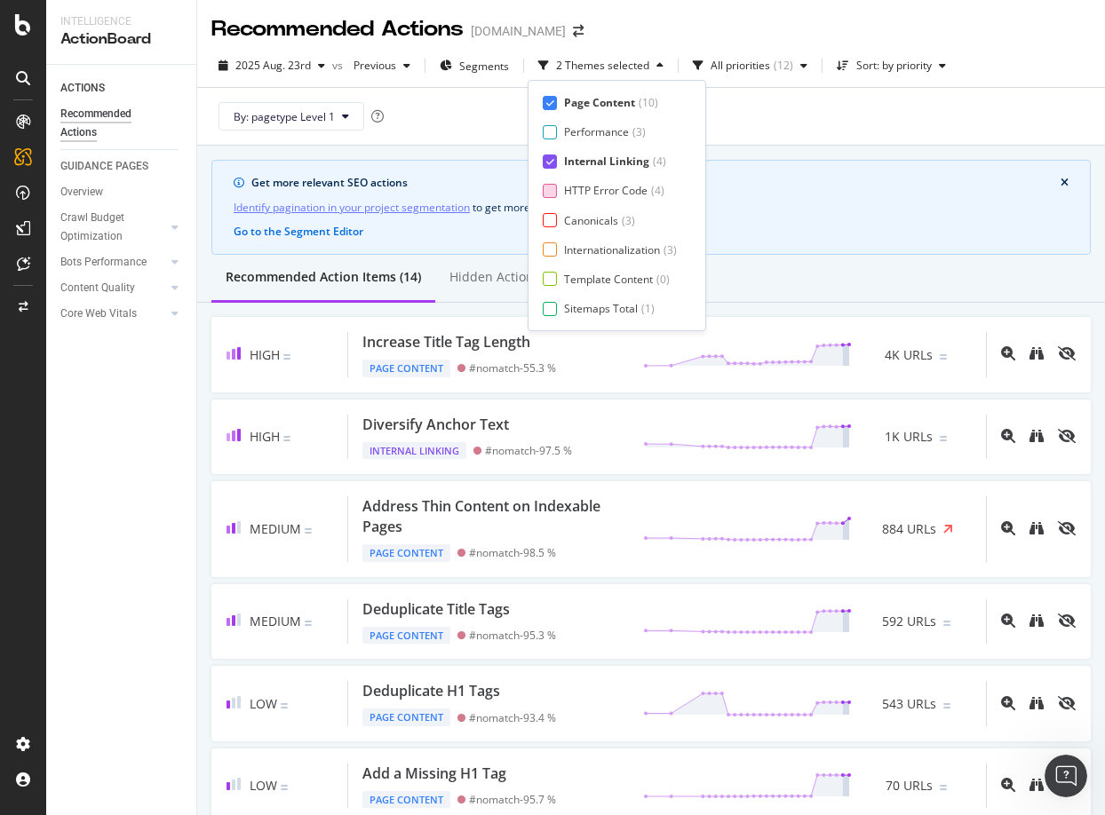
click at [568, 186] on div "HTTP Error Code" at bounding box center [605, 190] width 83 height 15
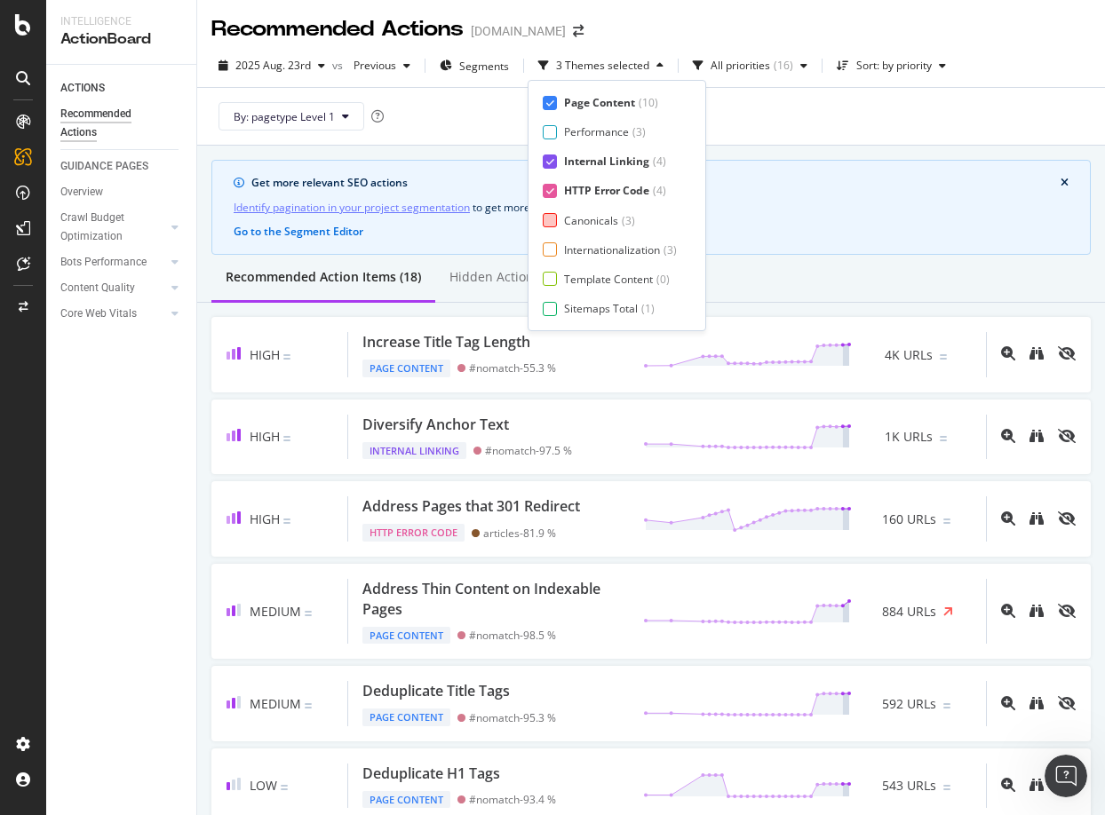
click at [567, 222] on div "Canonicals" at bounding box center [591, 220] width 54 height 15
click at [565, 250] on div "Internationalization" at bounding box center [612, 249] width 96 height 15
click at [560, 282] on div "Template Content ( 0 )" at bounding box center [615, 279] width 145 height 15
click at [557, 302] on div "Sitemaps Total ( 1 )" at bounding box center [615, 308] width 145 height 15
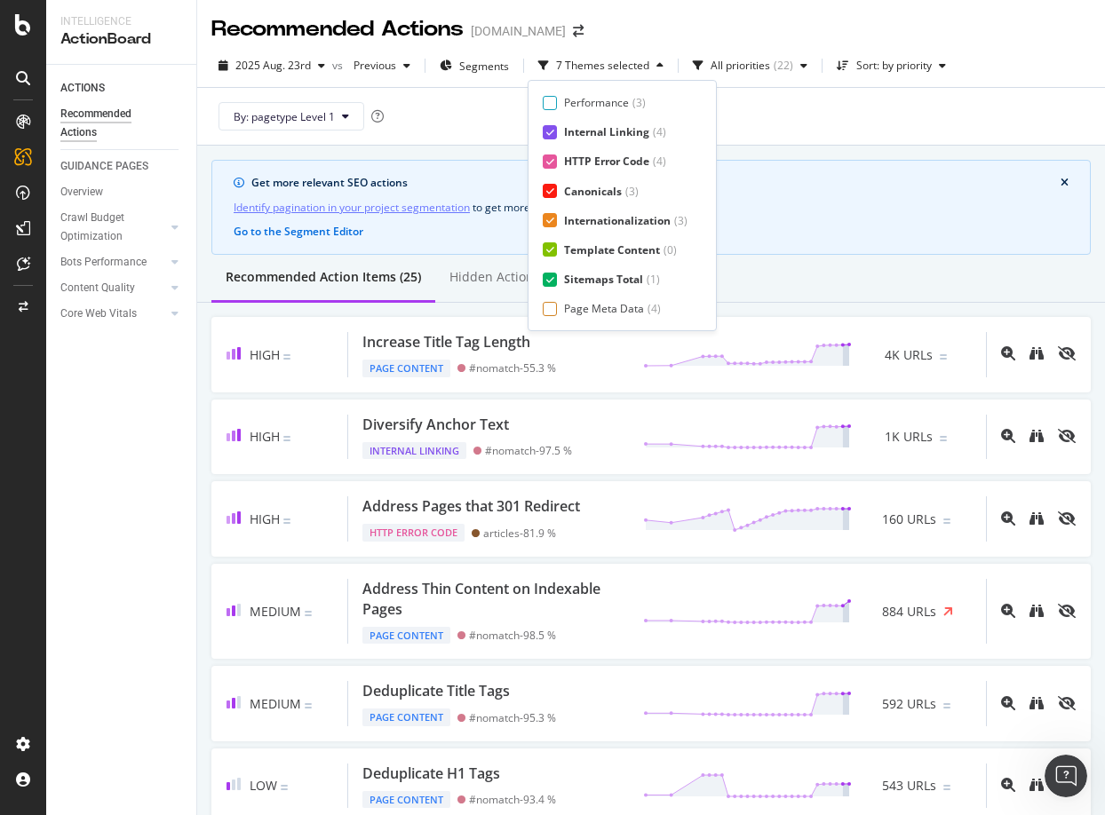
click at [587, 293] on div "Page Content ( 10 ) Performance ( 3 ) Internal Linking ( 4 ) HTTP Error Code ( …" at bounding box center [622, 205] width 159 height 221
click at [615, 305] on div "Page Meta Data" at bounding box center [604, 308] width 80 height 15
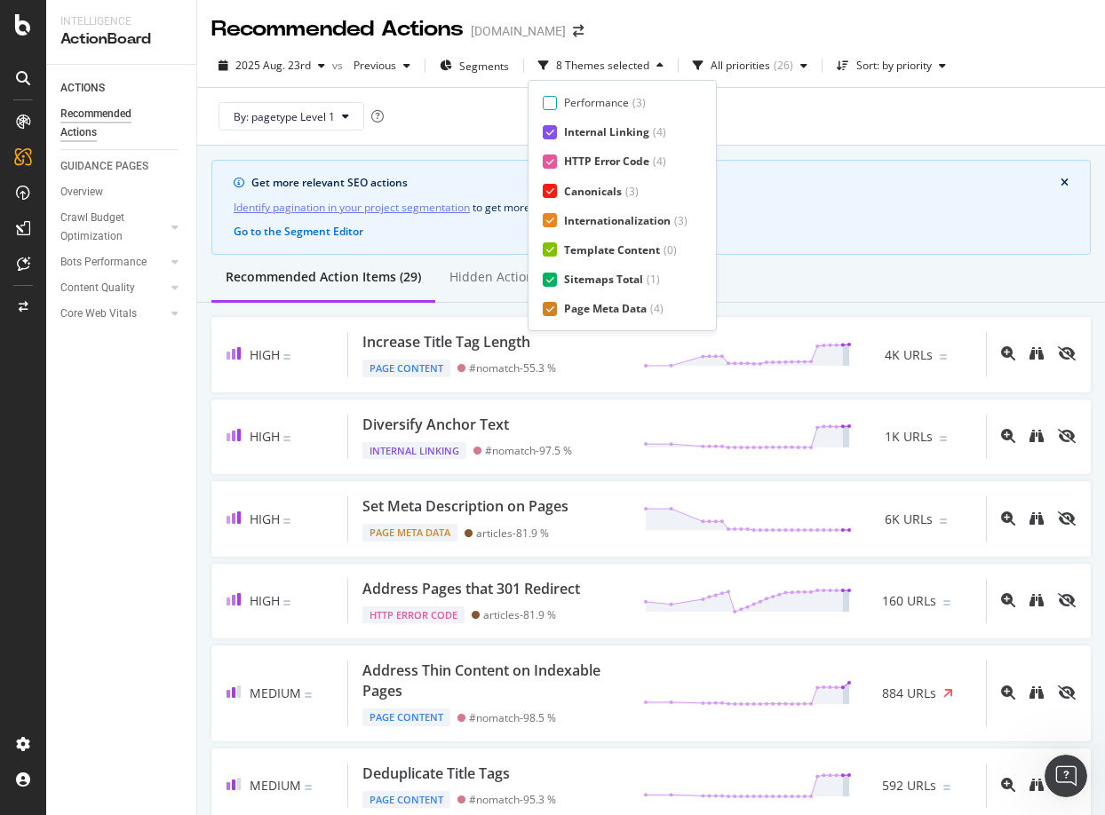
click at [866, 83] on div "2025 Aug. 23rd vs Previous Segments 8 Themes selected All priorities ( 26 ) Sor…" at bounding box center [651, 70] width 908 height 36
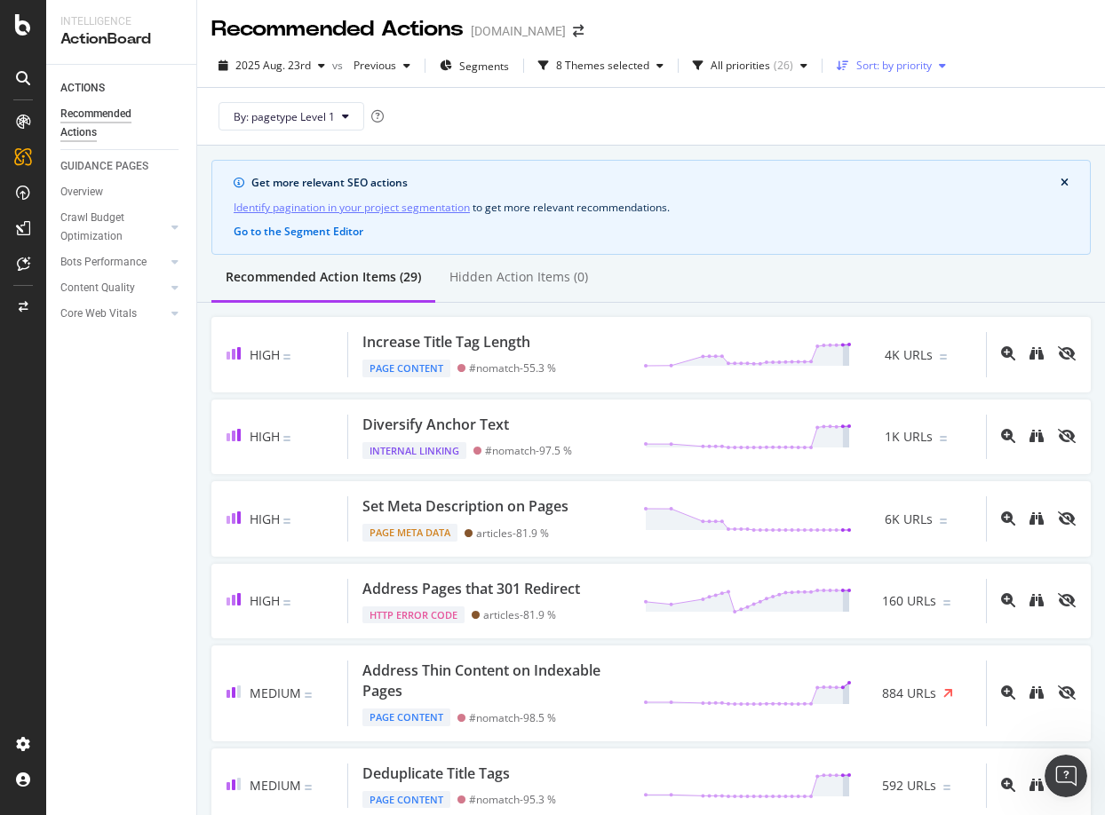
click at [868, 68] on div "Sort: by priority" at bounding box center [893, 65] width 75 height 11
click at [857, 128] on div "by URLs" at bounding box center [864, 124] width 39 height 15
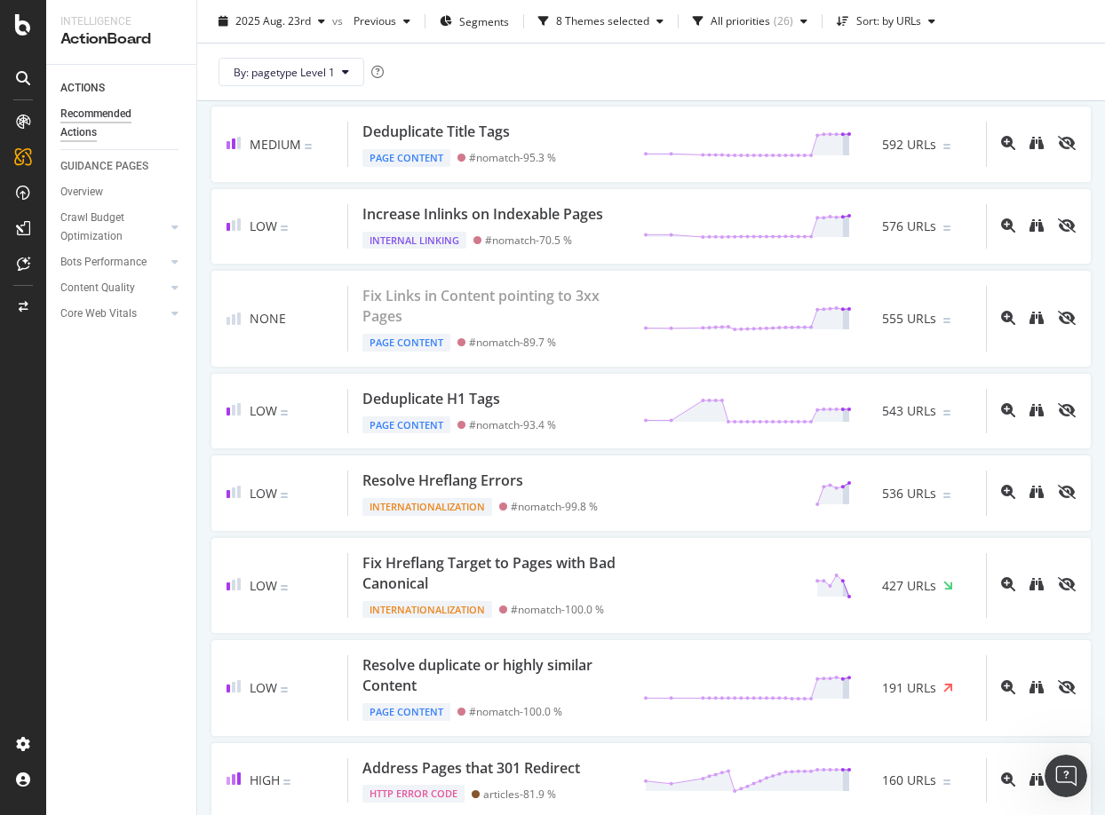
scroll to position [0, 0]
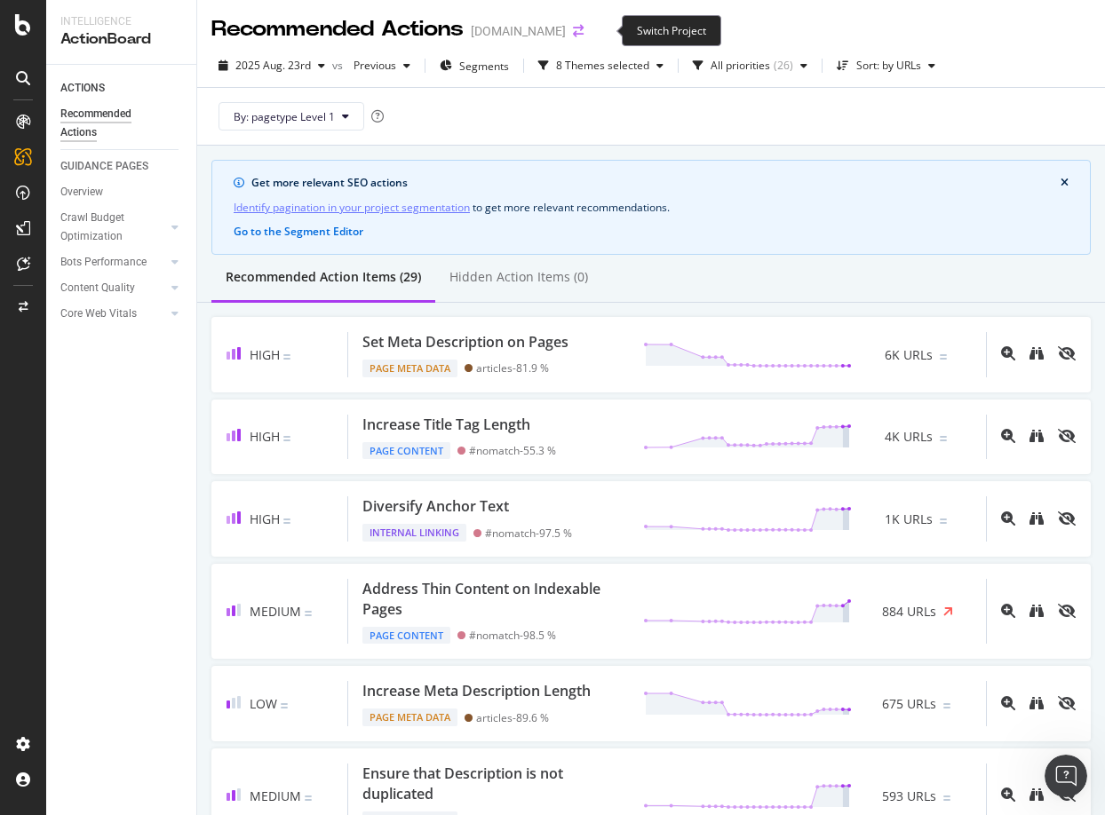
click at [583, 29] on icon "arrow-right-arrow-left" at bounding box center [578, 31] width 11 height 12
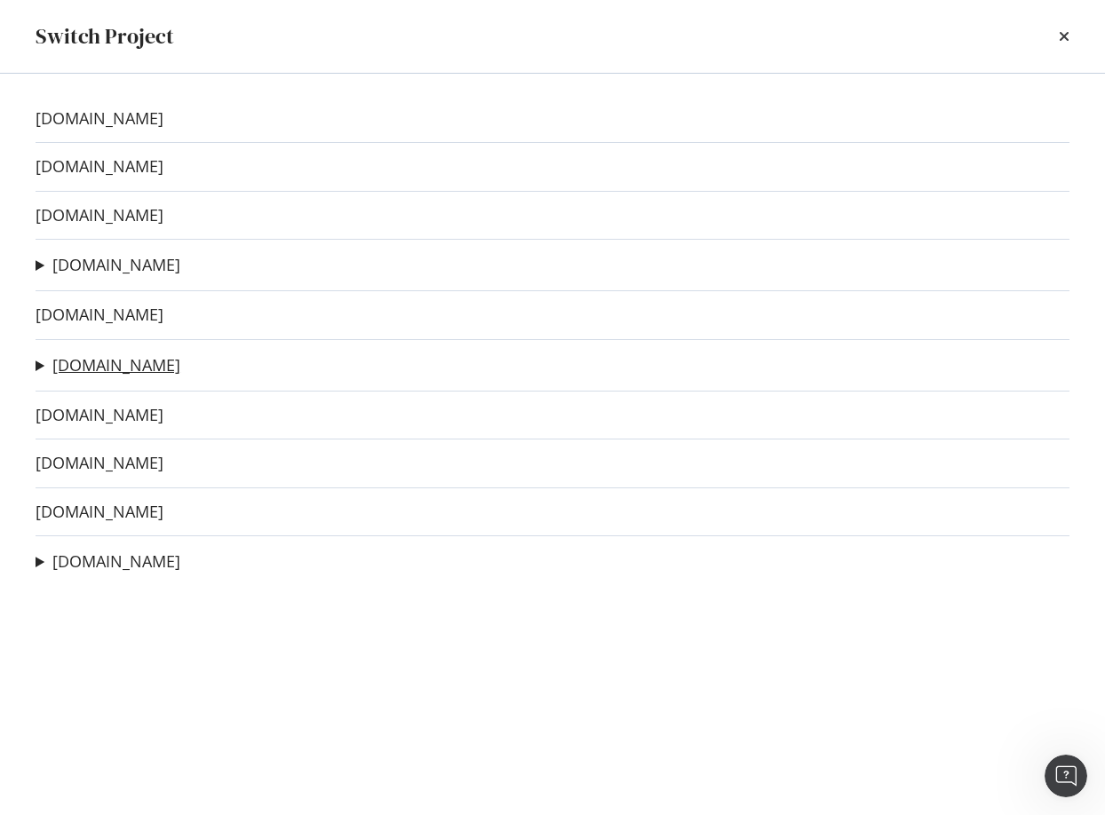
click at [106, 364] on link "domino.com" at bounding box center [116, 365] width 128 height 19
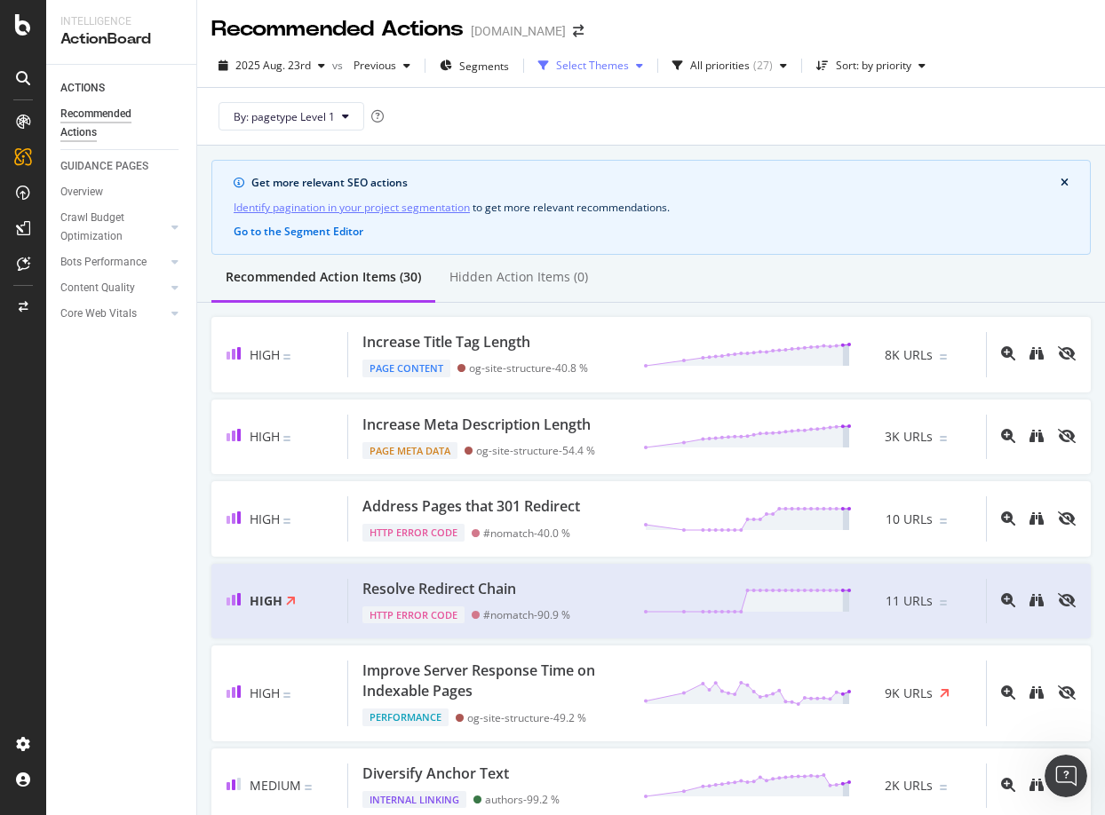
click at [613, 63] on div "Select Themes" at bounding box center [592, 65] width 73 height 11
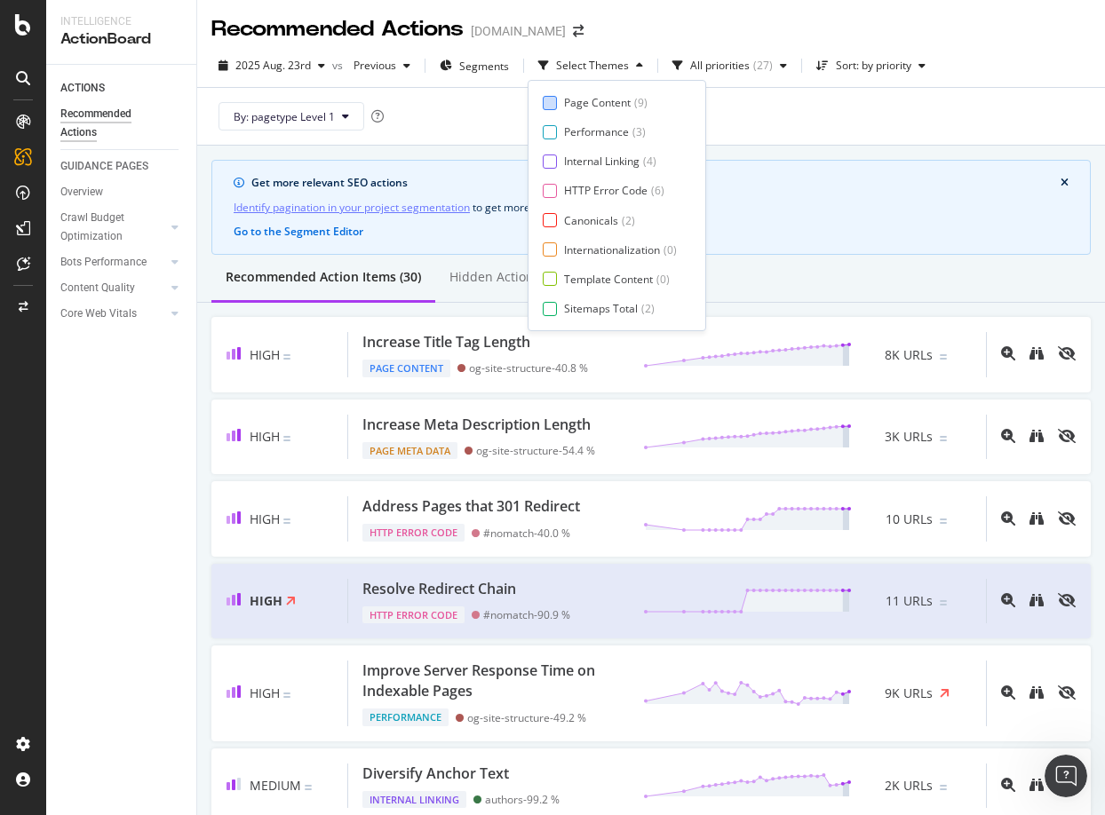
click at [583, 99] on div "Page Content" at bounding box center [597, 102] width 67 height 15
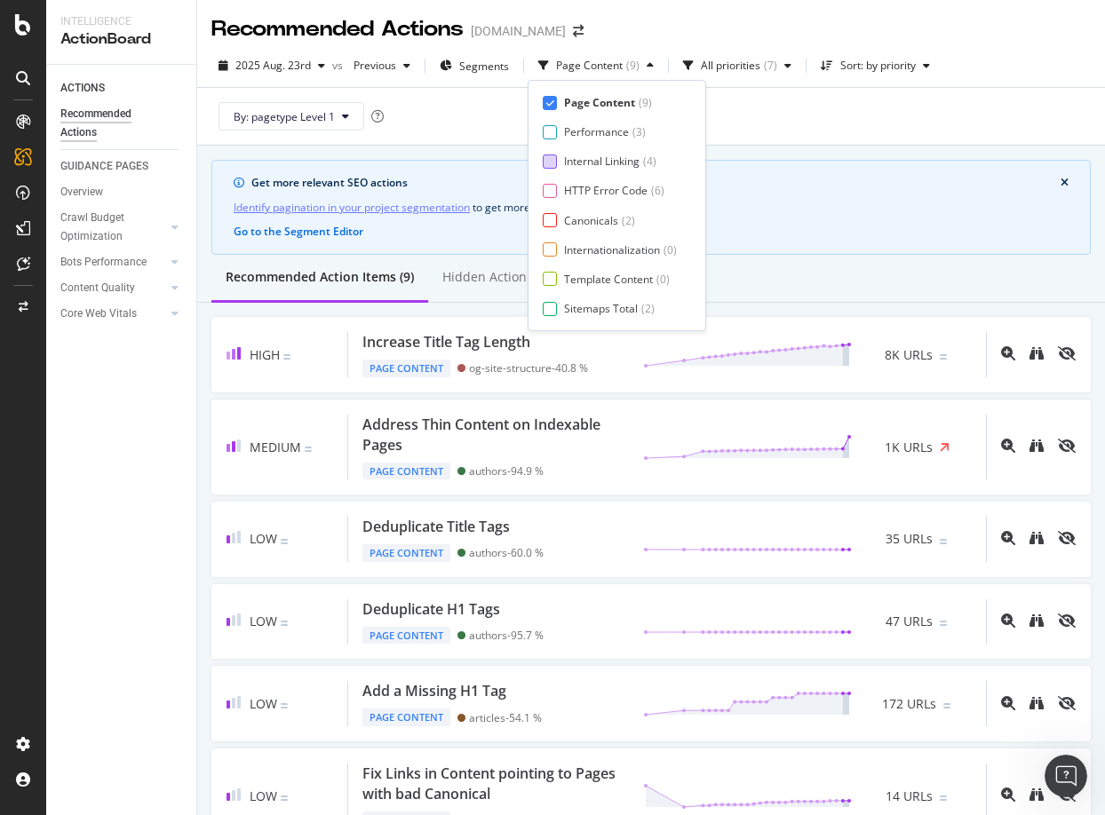
click at [570, 161] on div "Internal Linking" at bounding box center [601, 161] width 75 height 15
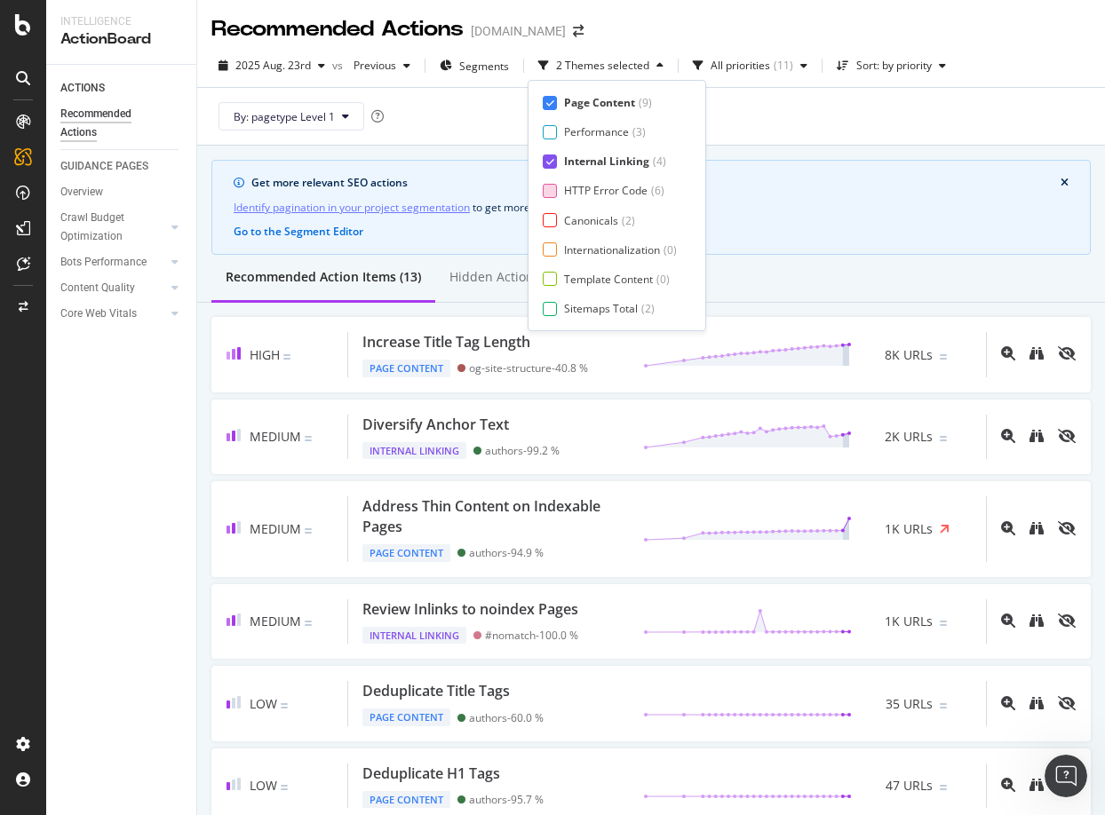
click at [565, 186] on div "HTTP Error Code" at bounding box center [605, 190] width 83 height 15
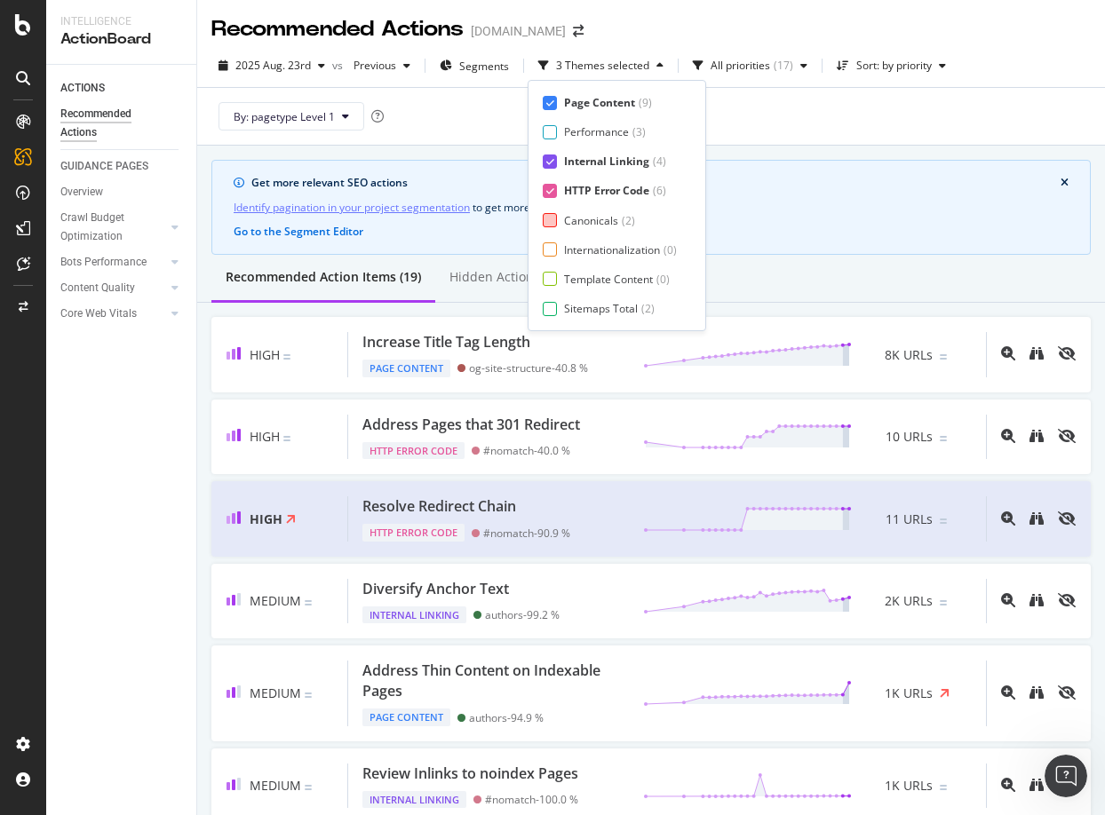
click at [561, 217] on div "Canonicals ( 2 )" at bounding box center [610, 220] width 134 height 15
click at [559, 254] on div "Internationalization ( 0 )" at bounding box center [610, 249] width 134 height 15
click at [557, 280] on div "Template Content ( 0 )" at bounding box center [615, 279] width 145 height 15
click at [556, 314] on div at bounding box center [550, 309] width 14 height 14
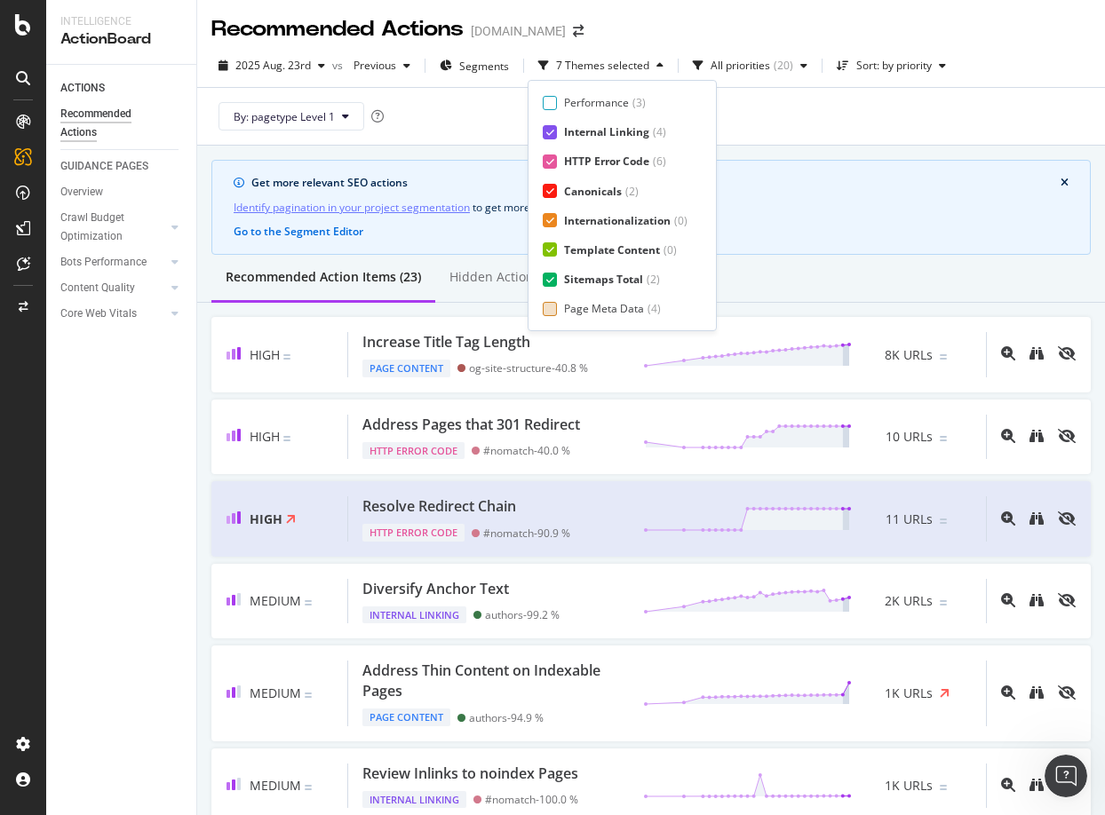
click at [575, 311] on div "Page Meta Data" at bounding box center [604, 308] width 80 height 15
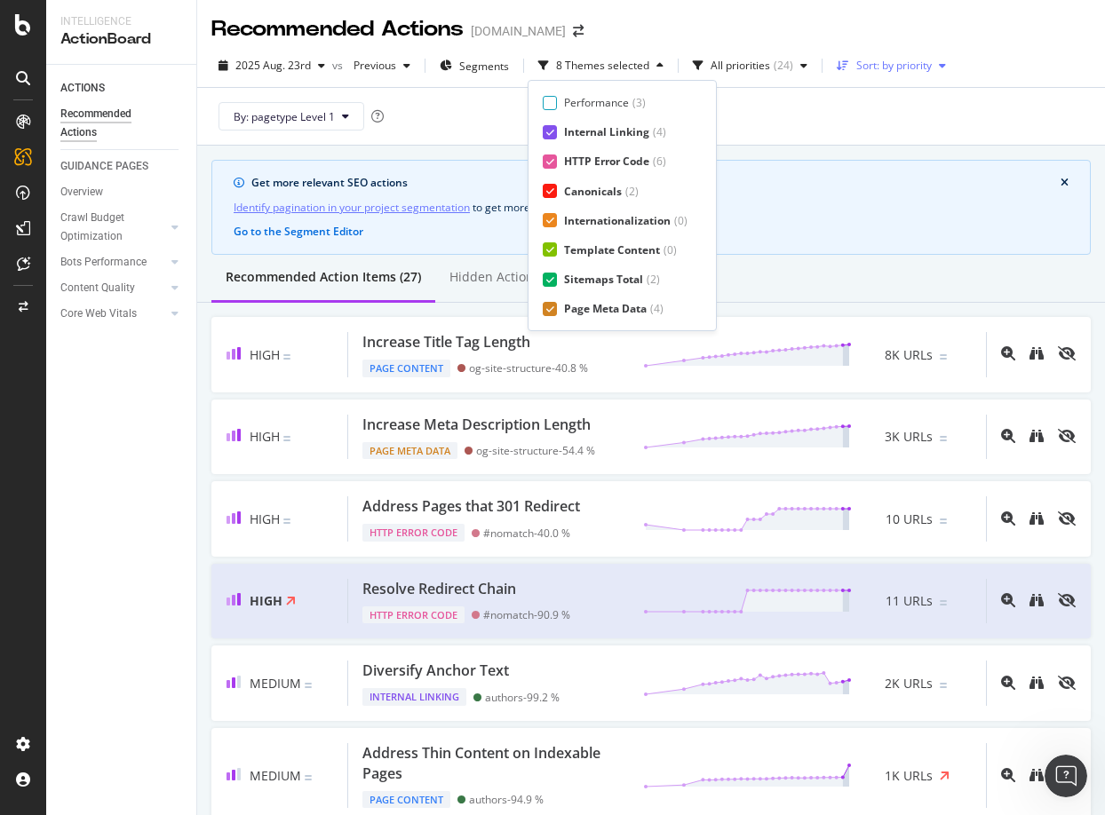
click at [888, 67] on div "Sort: by priority" at bounding box center [893, 65] width 75 height 11
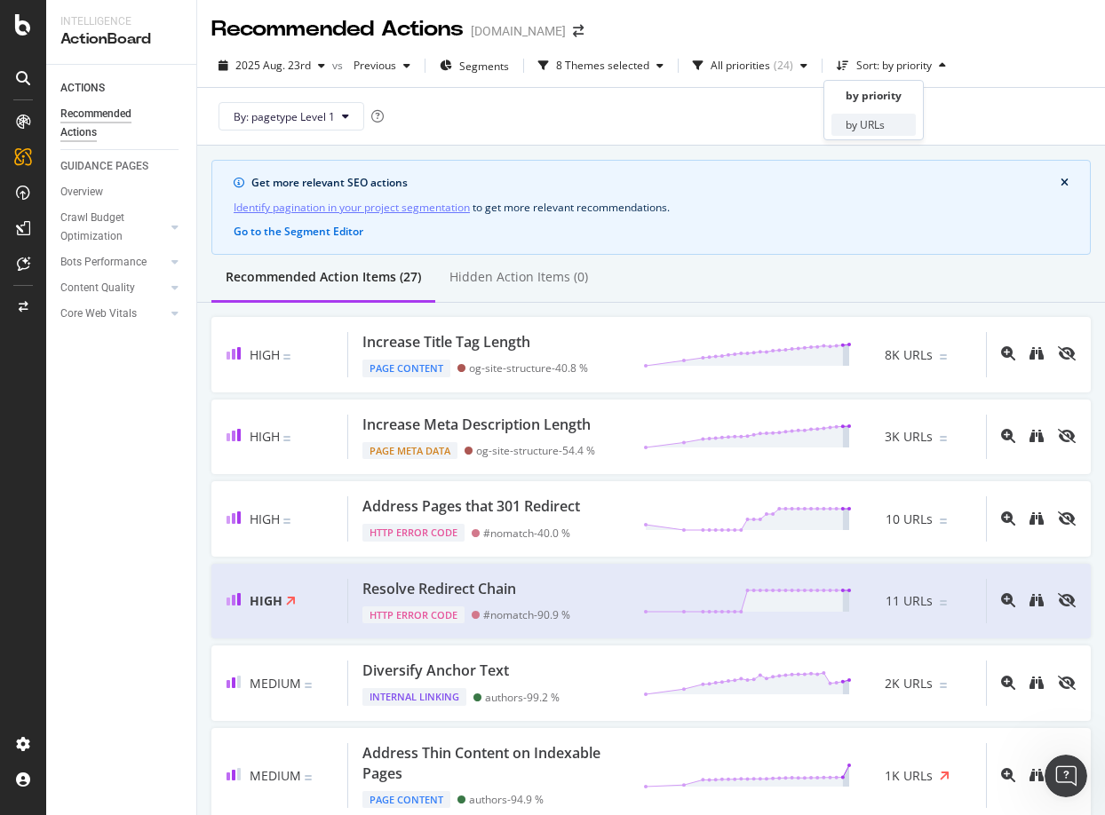
click at [871, 118] on div "by URLs" at bounding box center [864, 124] width 39 height 15
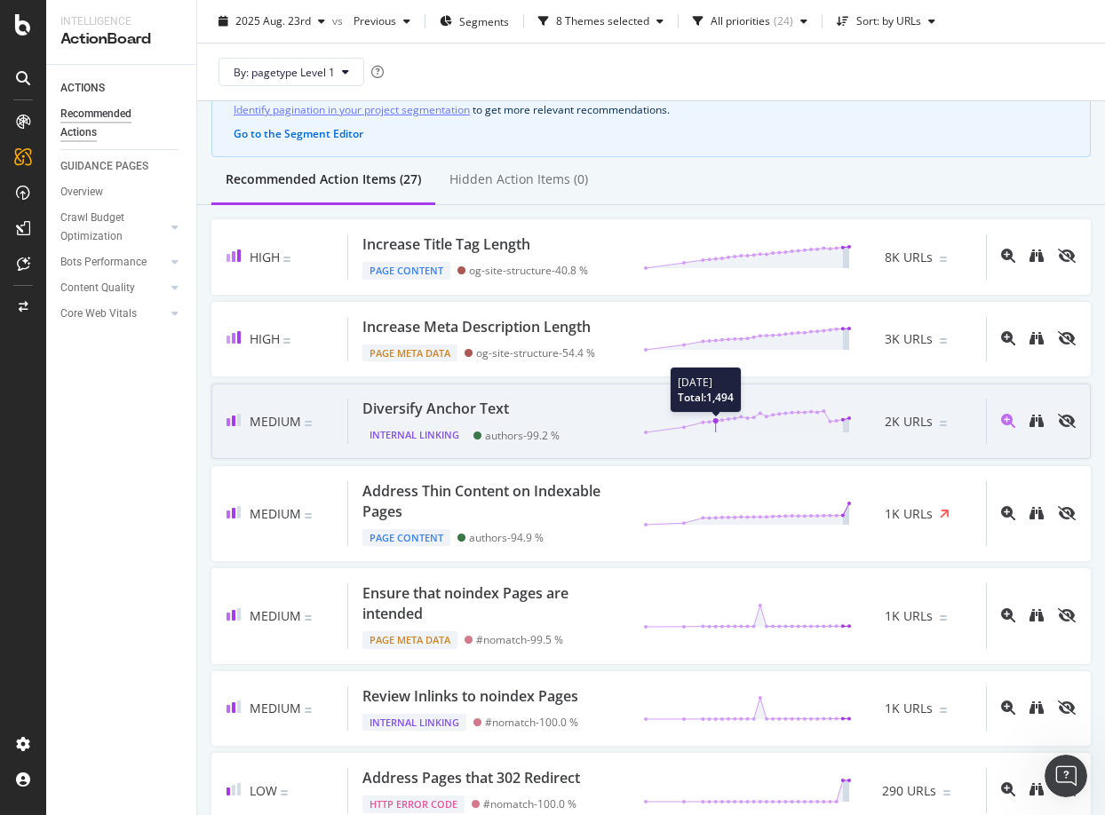
scroll to position [0, 0]
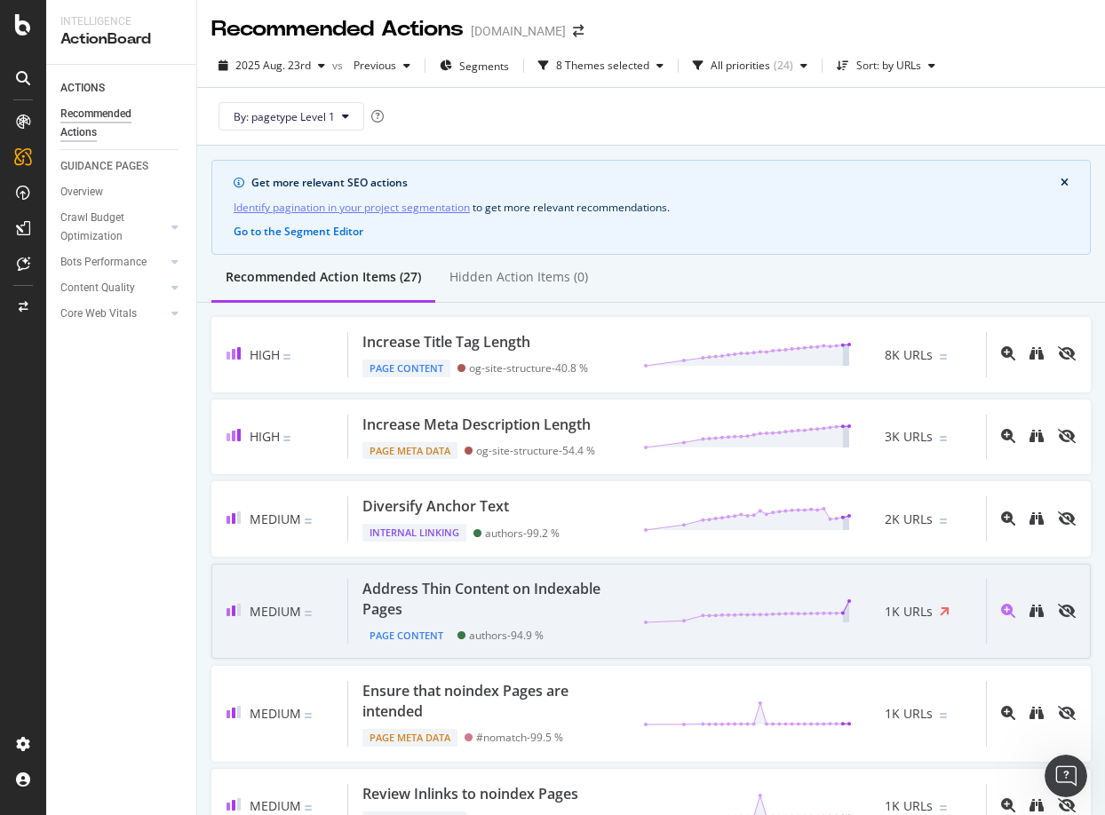
click at [488, 586] on div "Address Thin Content on Indexable Pages" at bounding box center [491, 599] width 259 height 41
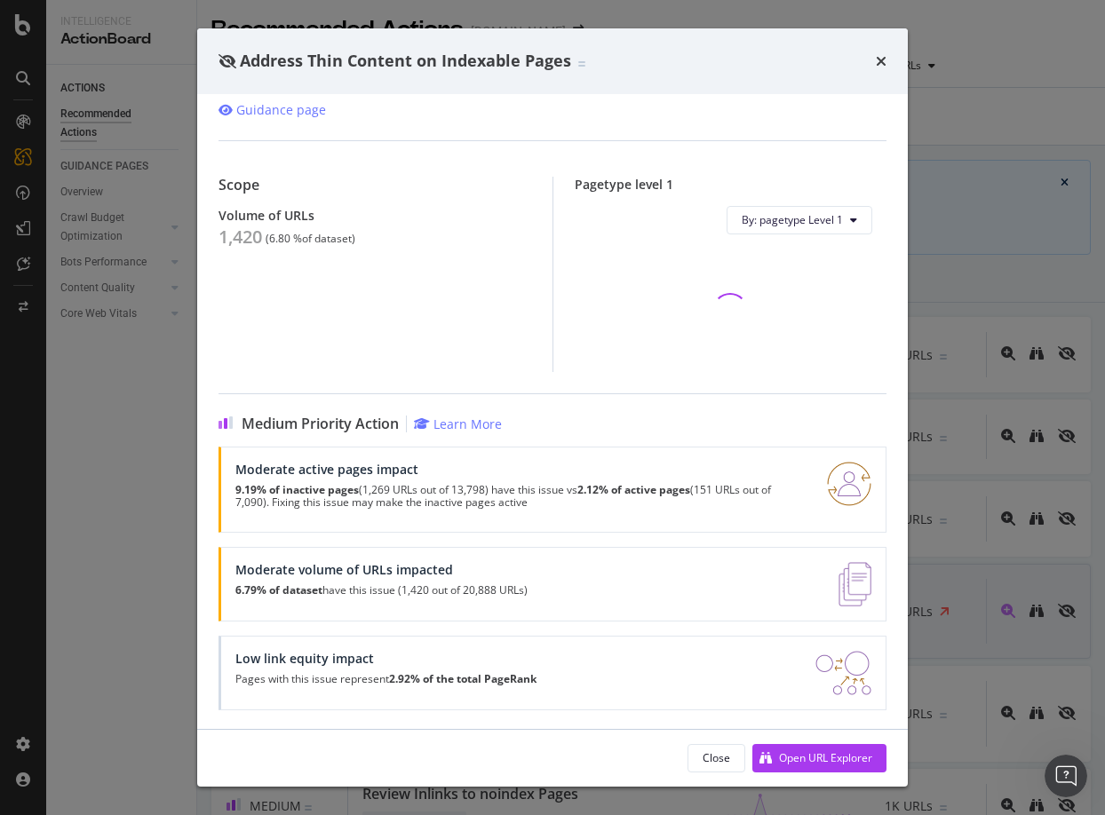
scroll to position [116, 0]
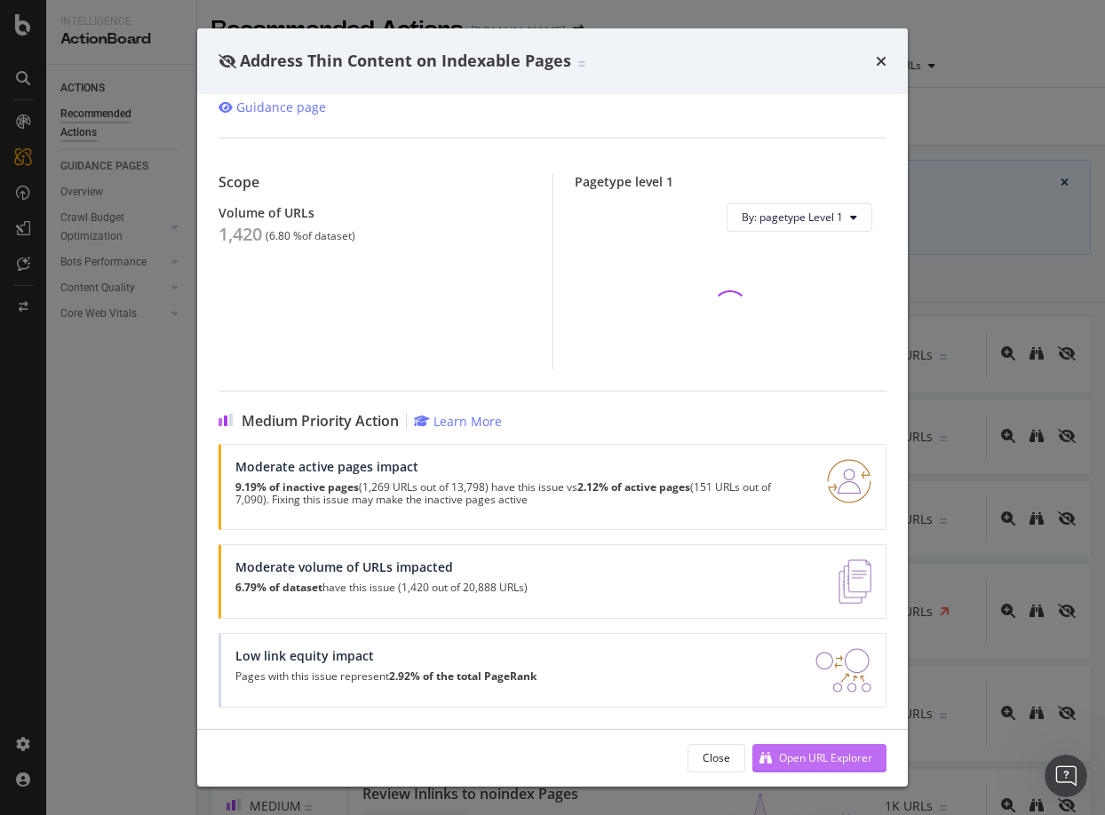
click at [783, 756] on div "Open URL Explorer" at bounding box center [825, 757] width 93 height 15
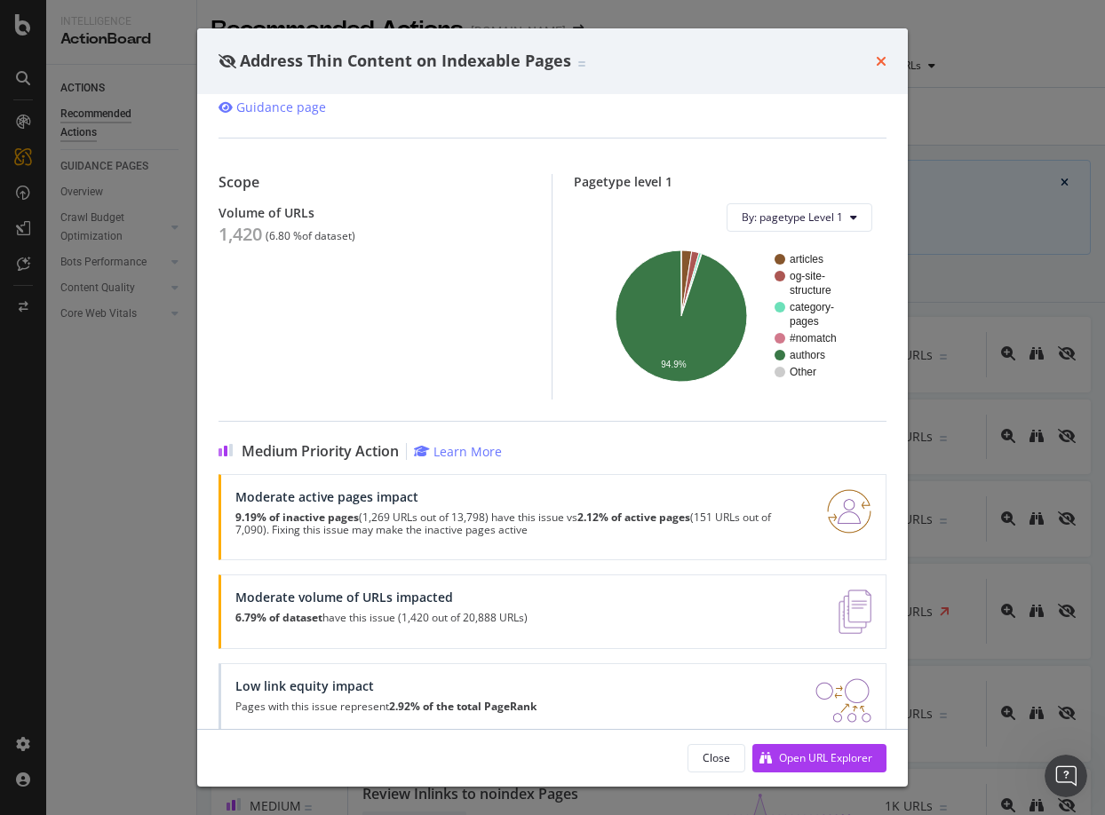
click at [879, 56] on icon "times" at bounding box center [881, 61] width 11 height 14
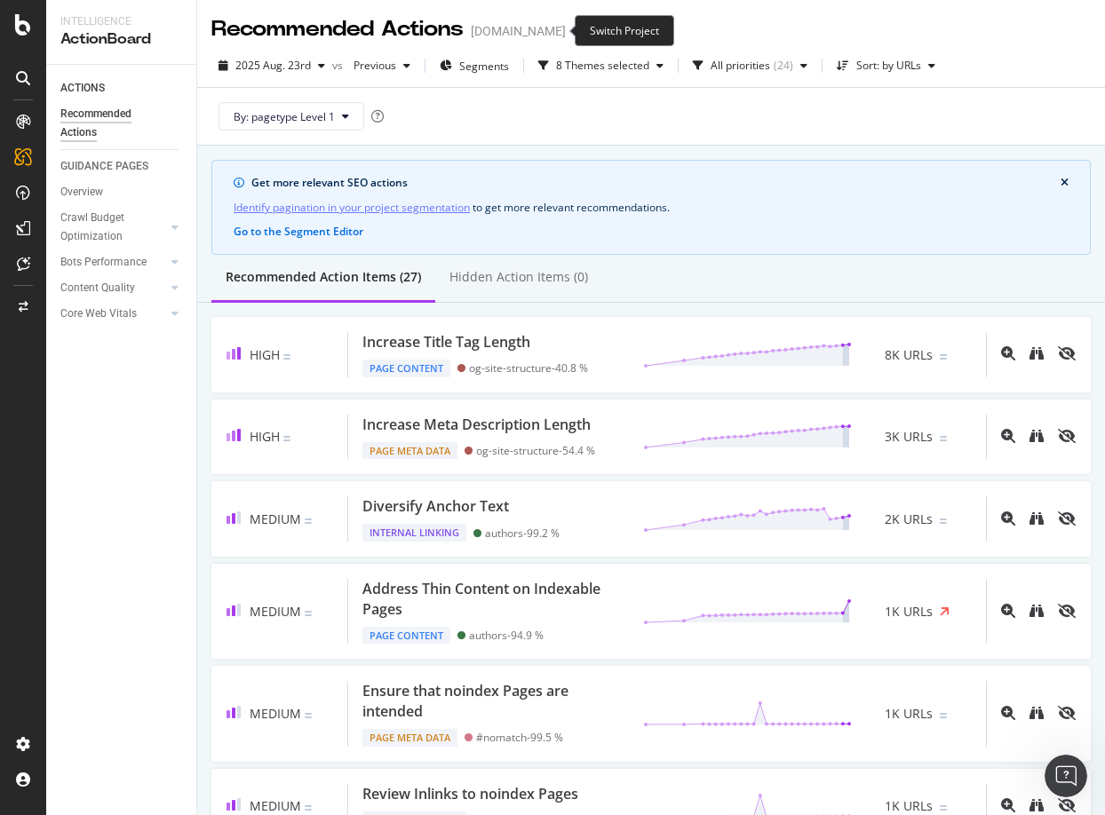
click at [573, 35] on icon "arrow-right-arrow-left" at bounding box center [578, 31] width 11 height 12
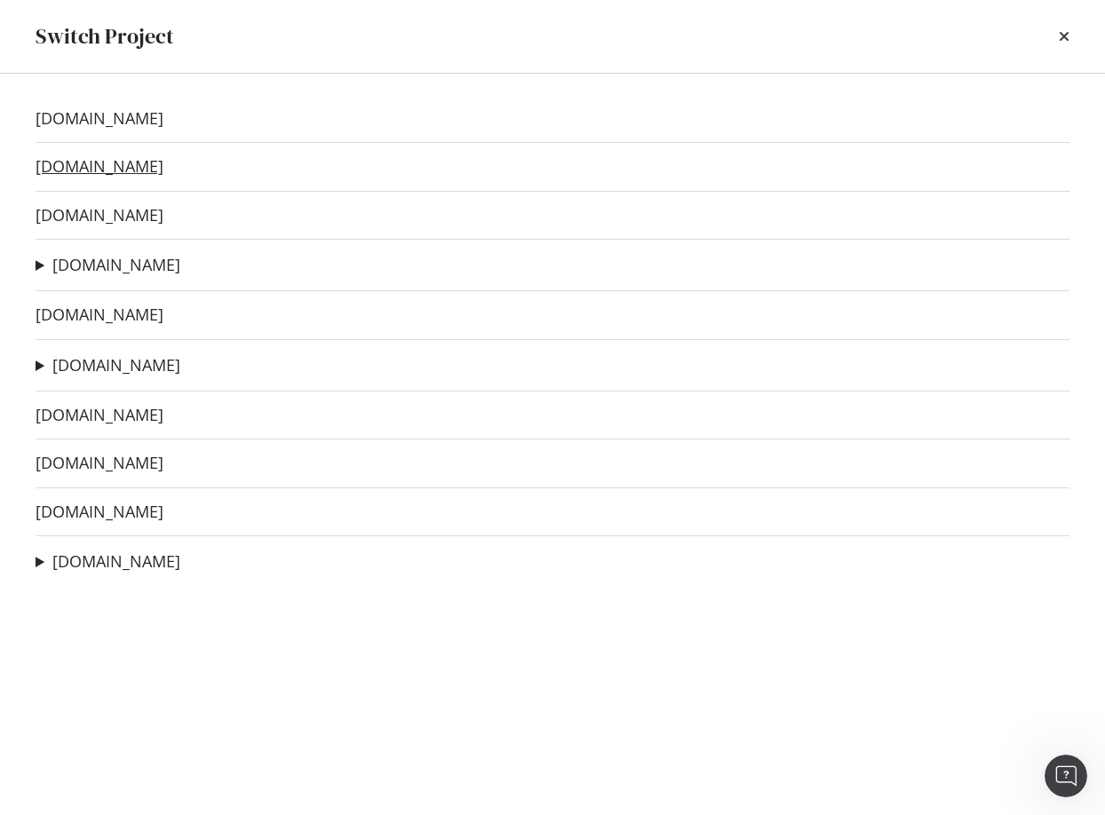
click at [56, 165] on link "twz.com" at bounding box center [100, 166] width 128 height 19
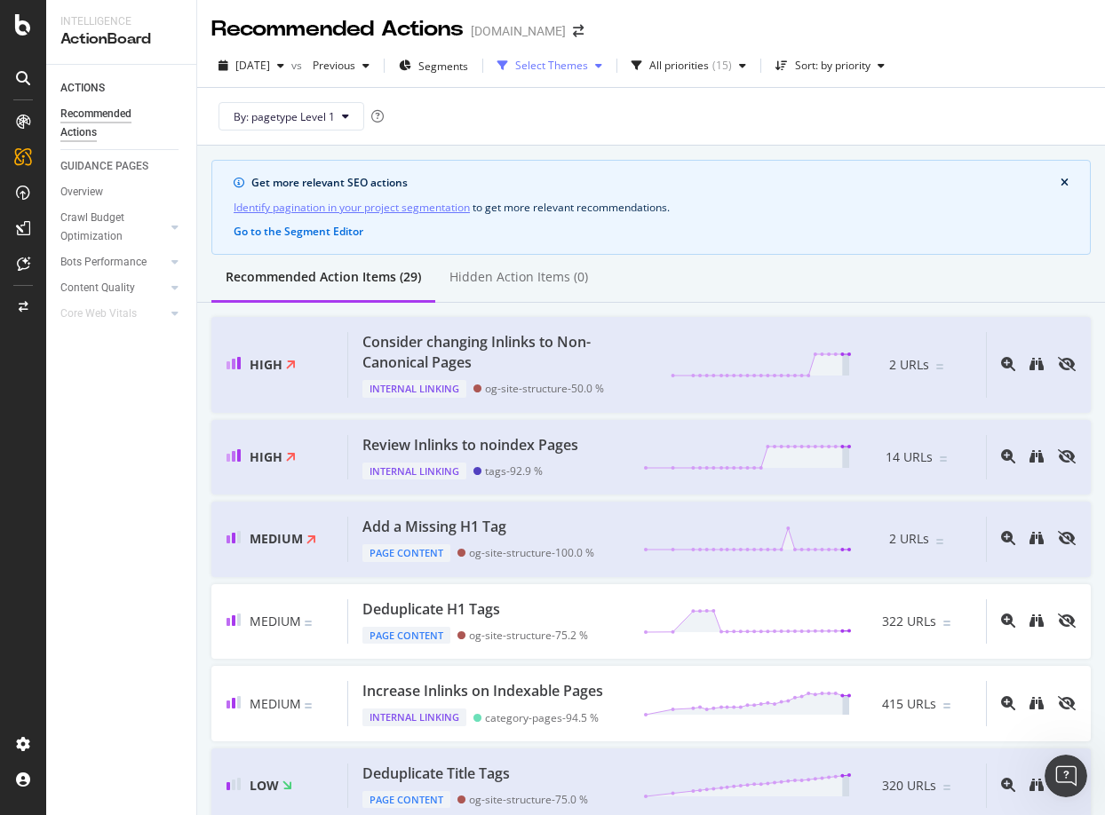
click at [575, 64] on div "Select Themes" at bounding box center [551, 65] width 73 height 11
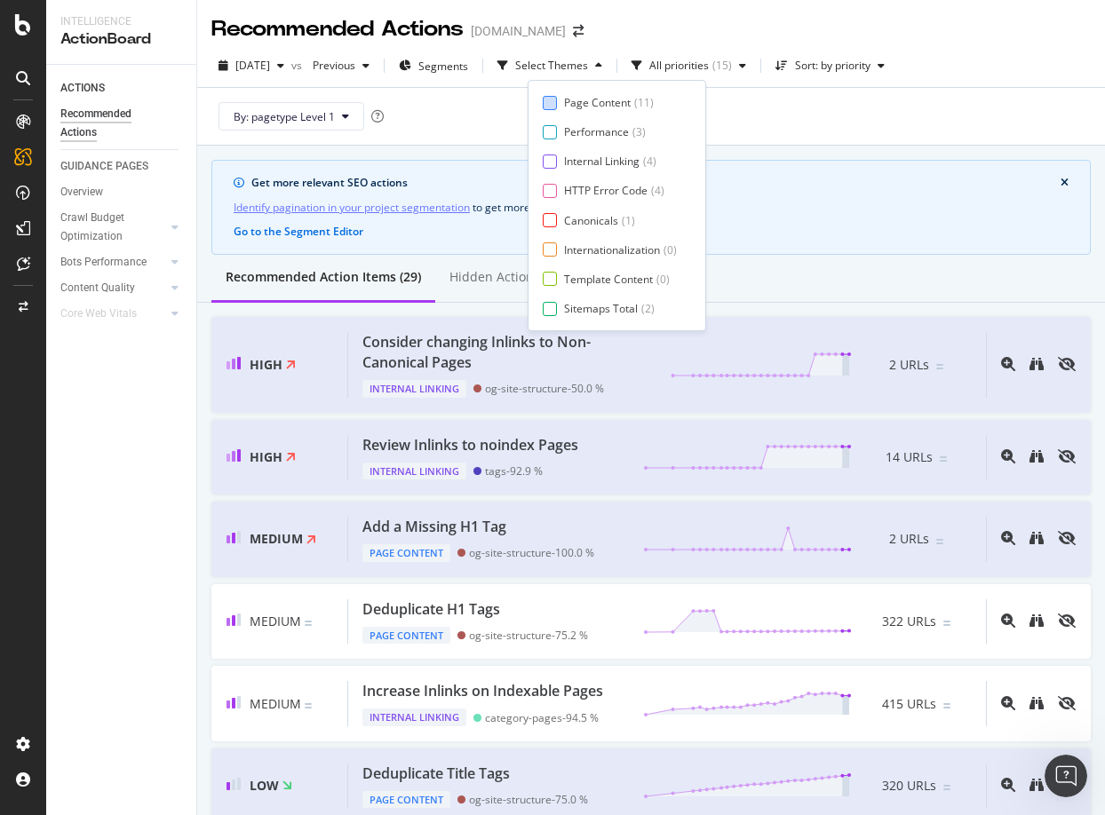
click at [575, 101] on div "Page Content" at bounding box center [597, 102] width 67 height 15
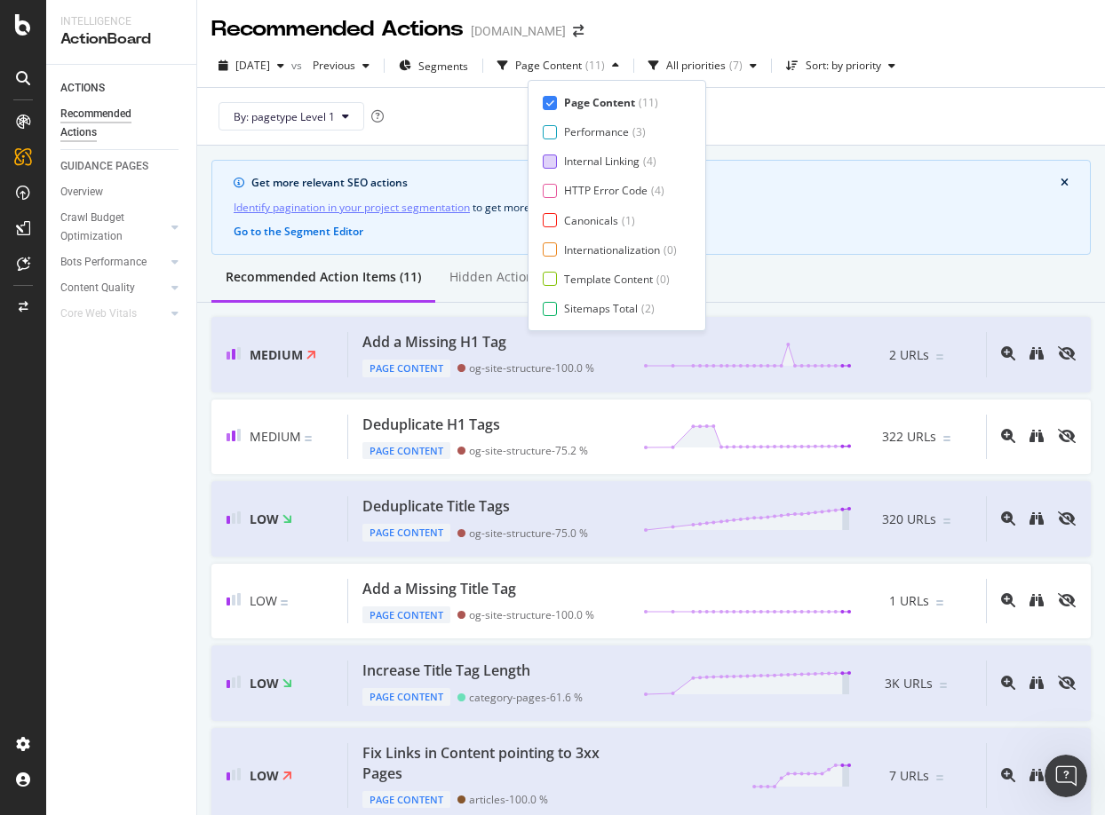
click at [560, 159] on div "Internal Linking ( 4 )" at bounding box center [610, 161] width 134 height 15
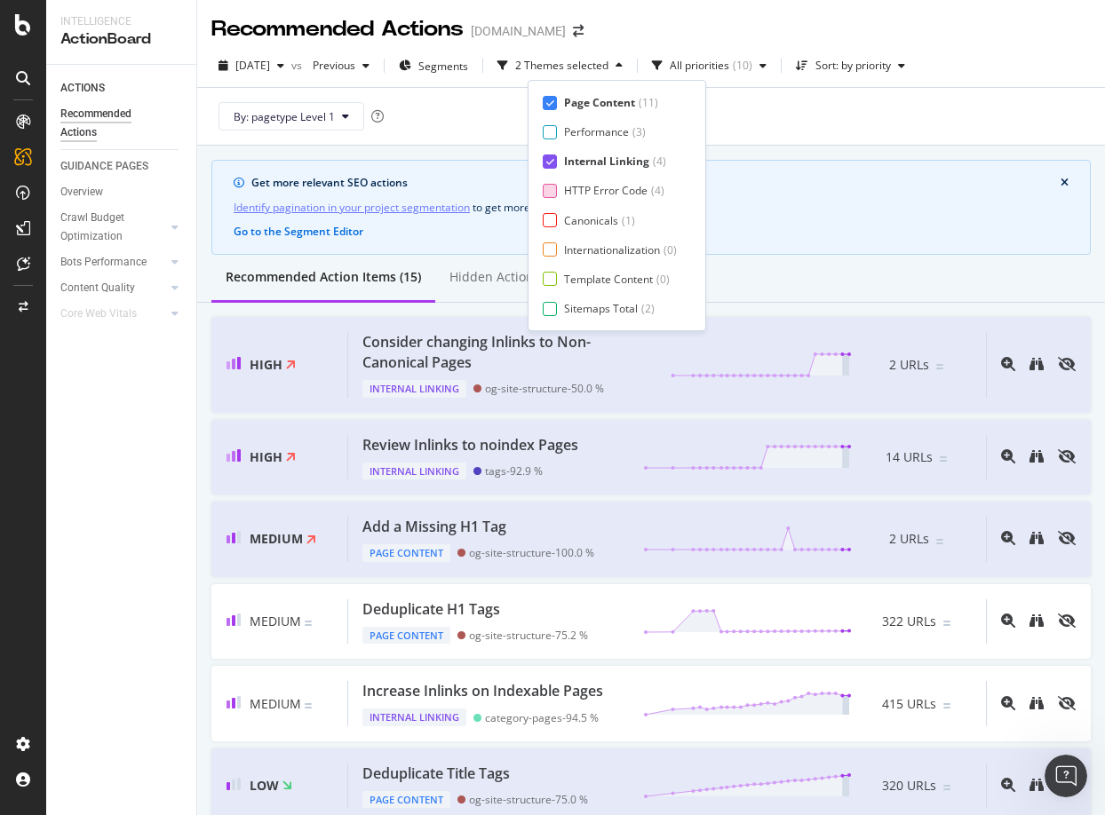
click at [558, 186] on div "HTTP Error Code ( 4 )" at bounding box center [610, 190] width 134 height 15
click at [554, 227] on div "Canonicals ( 1 )" at bounding box center [610, 220] width 134 height 15
click at [555, 255] on div at bounding box center [550, 249] width 14 height 14
click at [550, 277] on div at bounding box center [550, 279] width 14 height 14
click at [548, 309] on div at bounding box center [550, 309] width 14 height 14
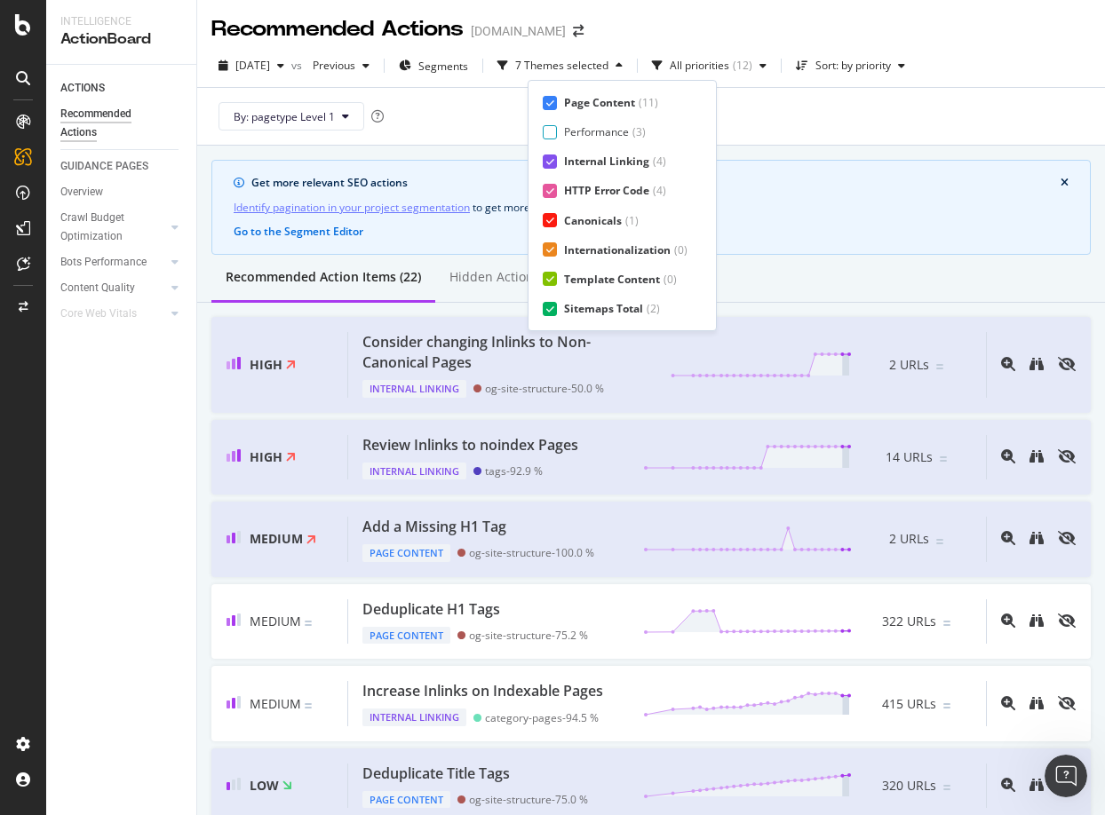
scroll to position [29, 0]
click at [571, 306] on div "Page Meta Data" at bounding box center [604, 308] width 80 height 15
click at [887, 73] on div "Sort: by priority" at bounding box center [850, 65] width 123 height 27
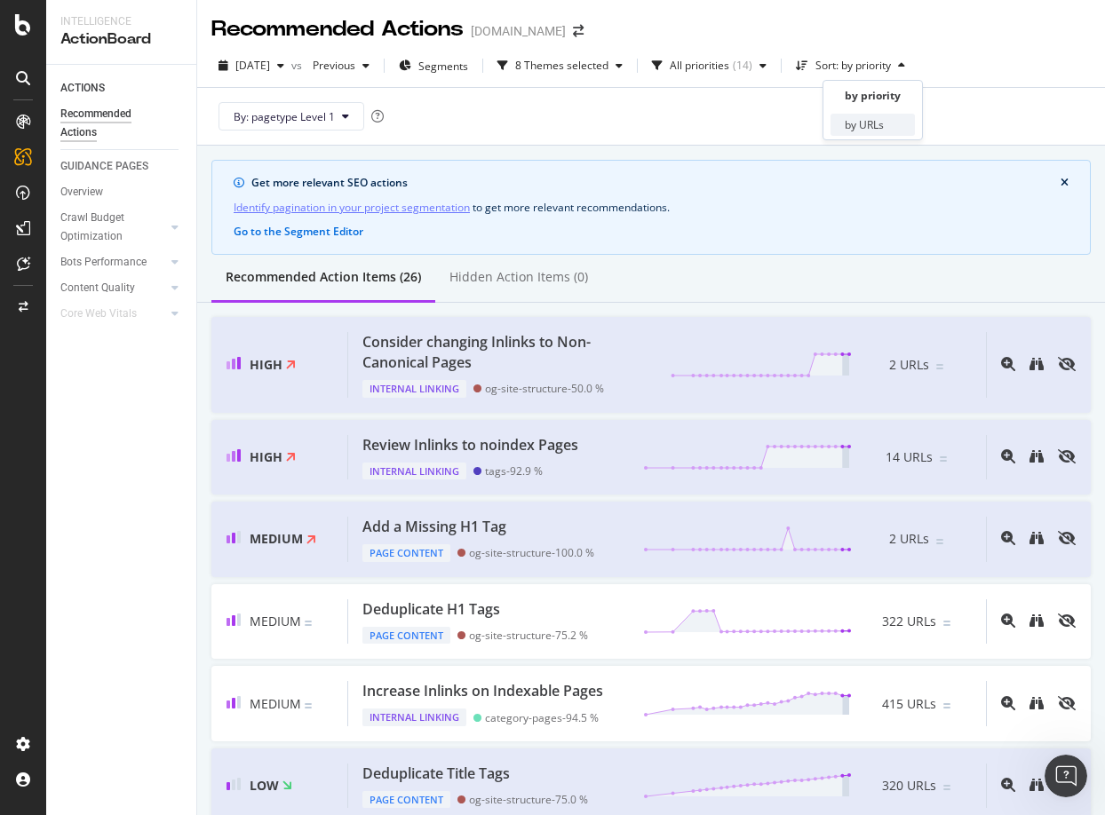
click at [863, 131] on div "by URLs" at bounding box center [864, 124] width 39 height 15
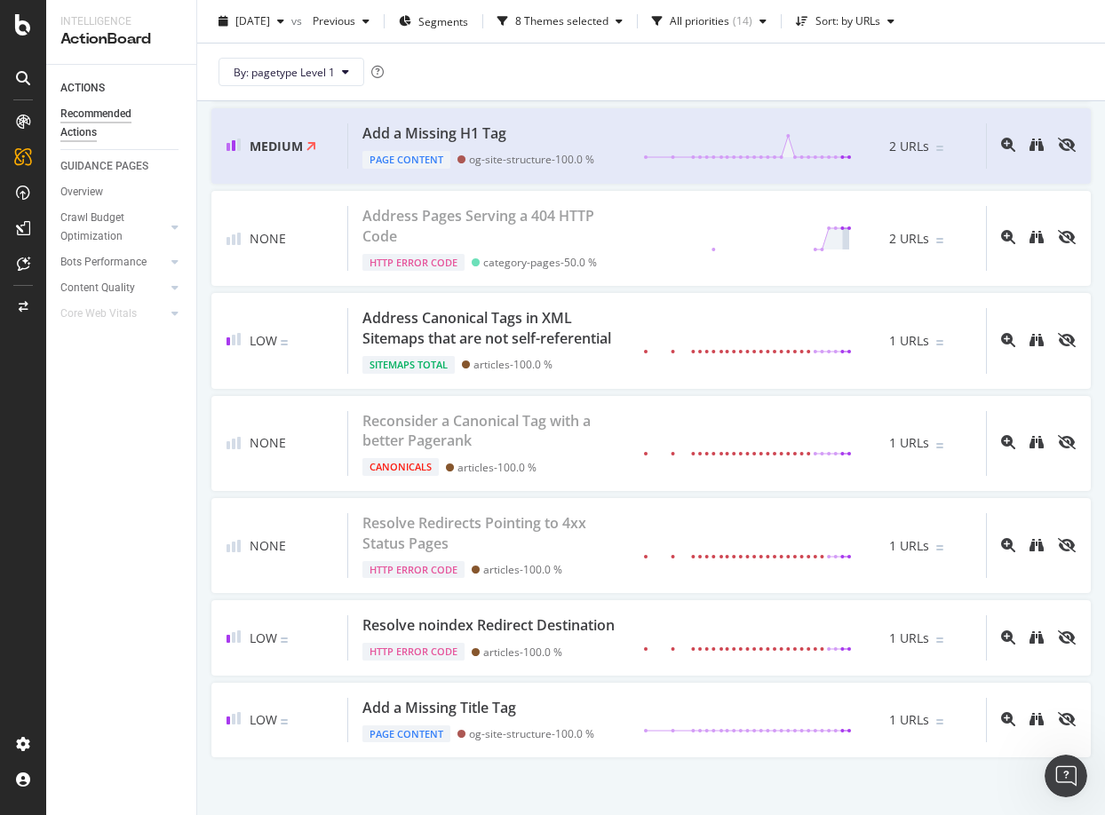
scroll to position [1971, 0]
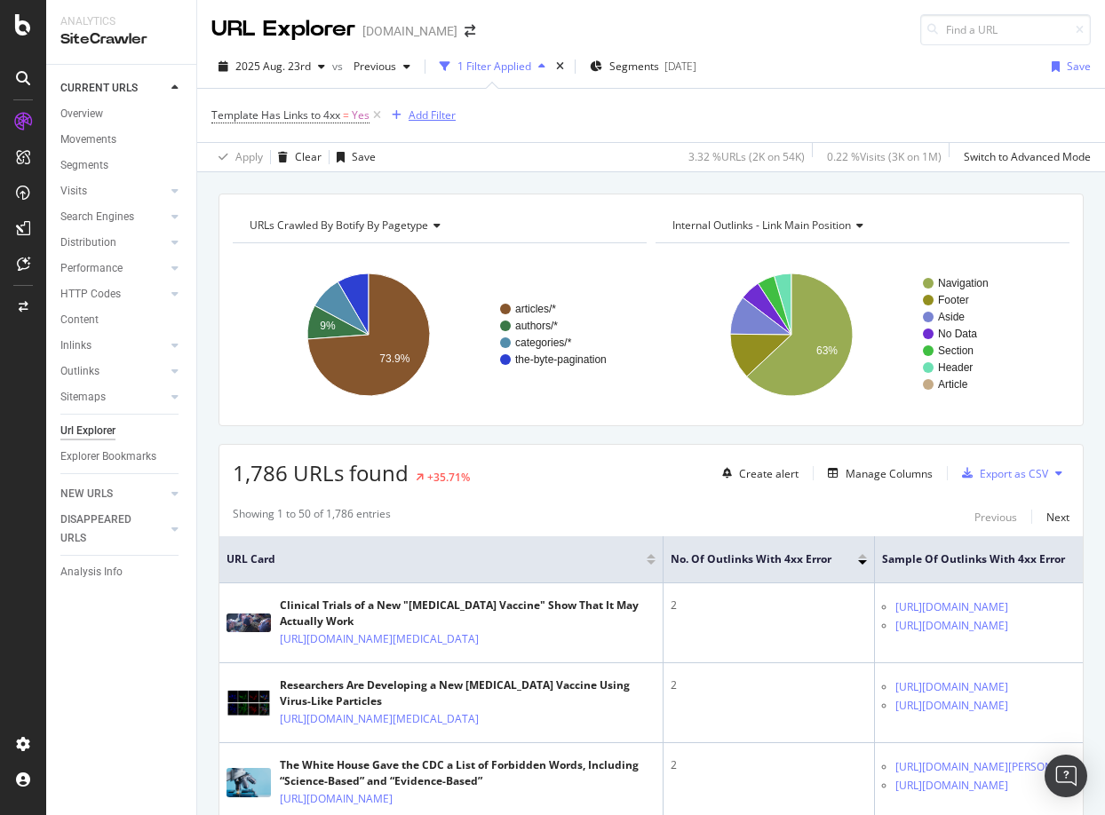
click at [429, 115] on div "Add Filter" at bounding box center [431, 114] width 47 height 15
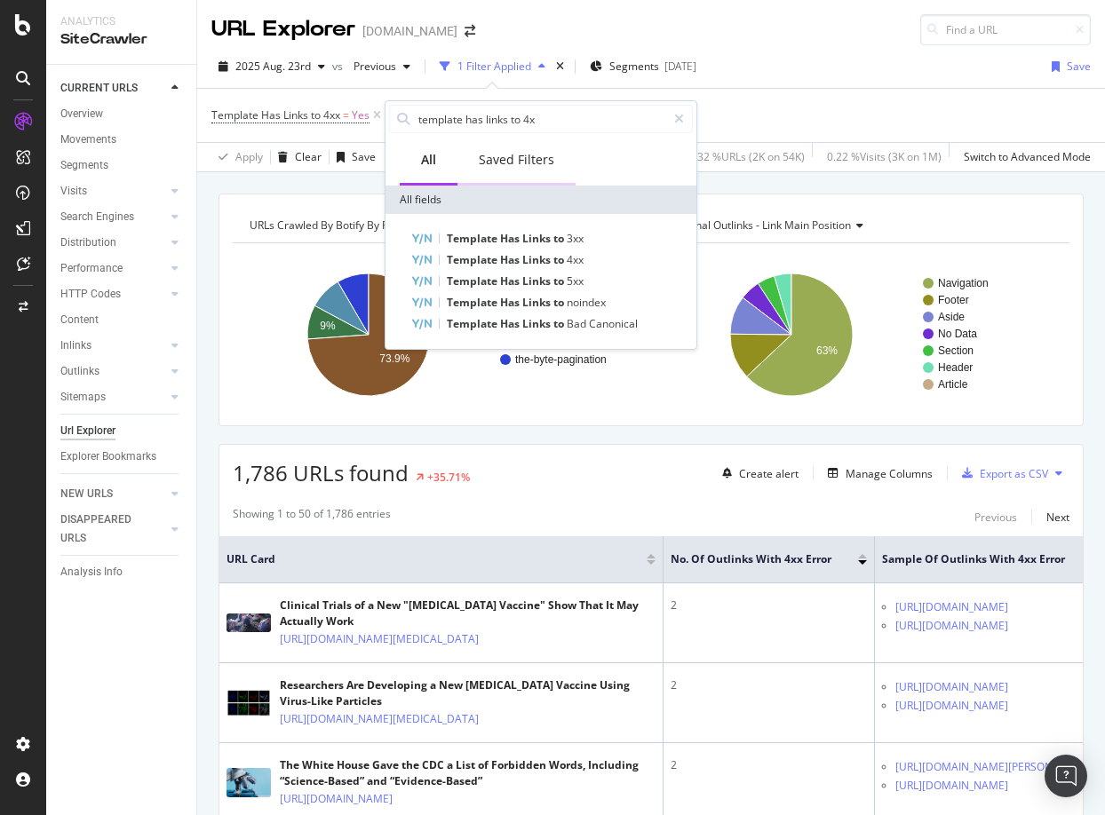
type input "template has links to 4xx"
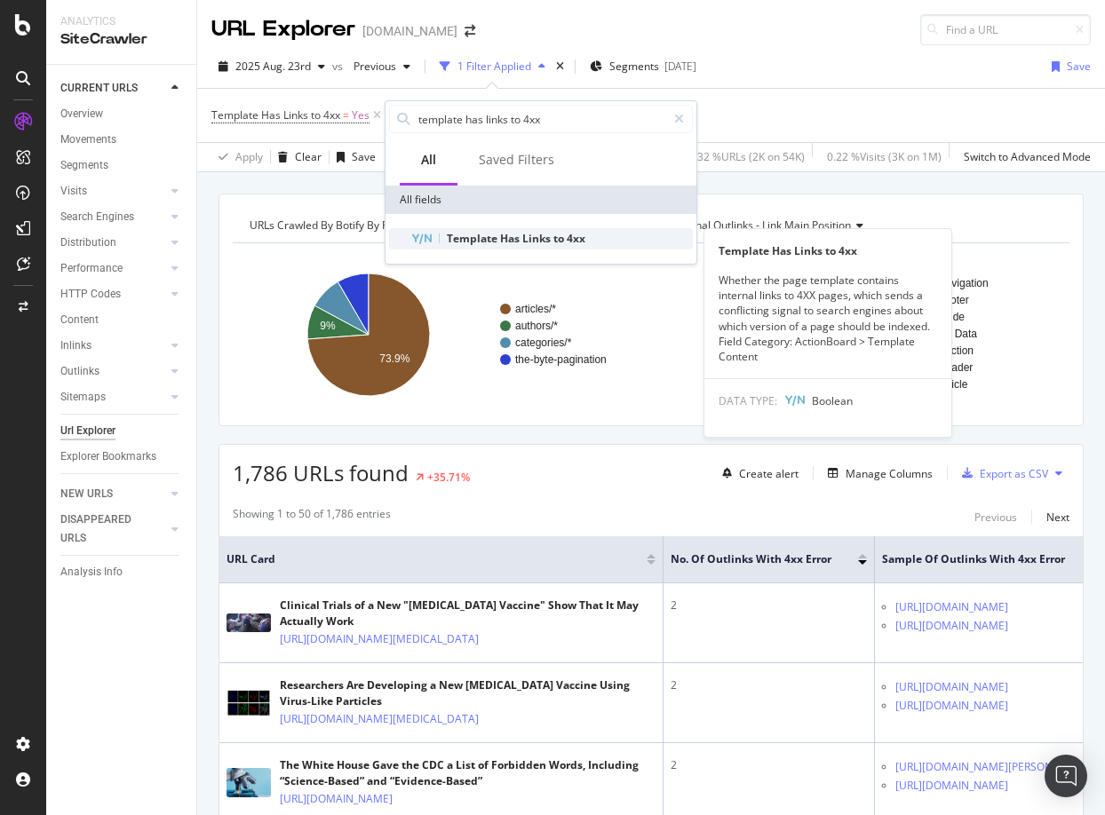
click at [491, 241] on span "Template" at bounding box center [473, 238] width 53 height 15
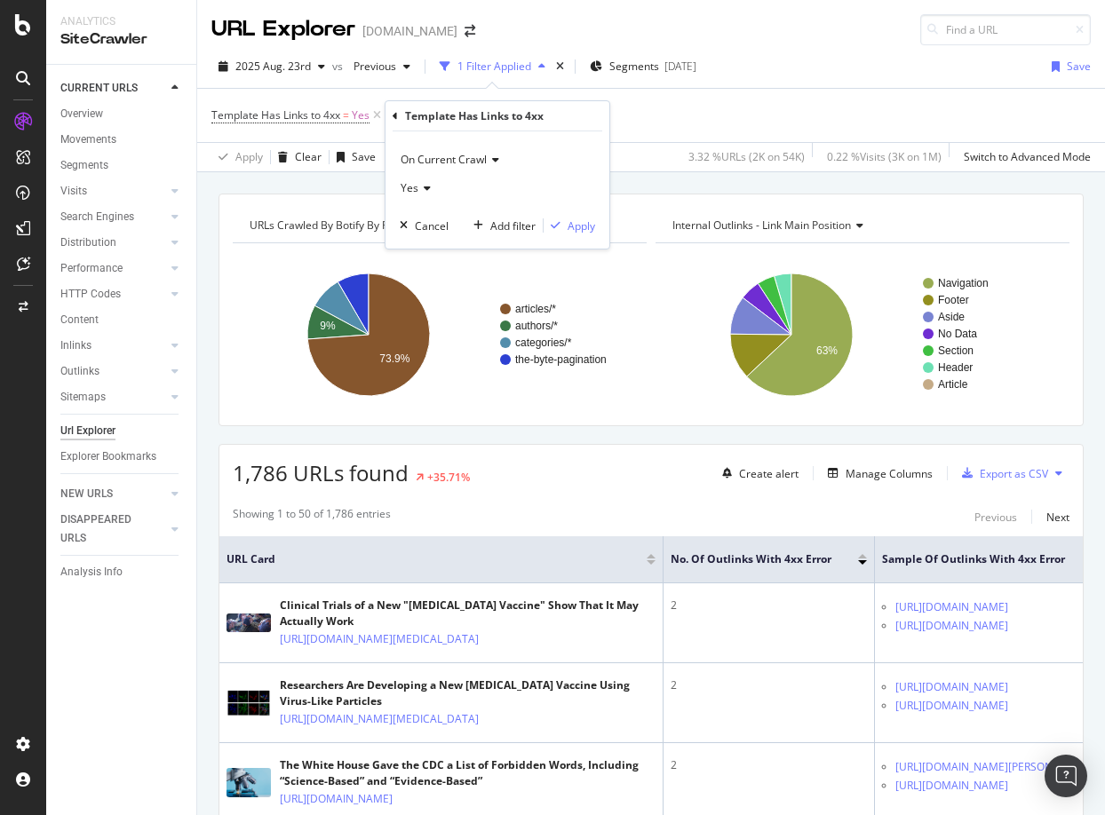
click at [471, 160] on span "On Current Crawl" at bounding box center [444, 159] width 86 height 15
click at [448, 224] on span "On Compared Crawl" at bounding box center [458, 219] width 100 height 15
click at [424, 179] on div "Yes" at bounding box center [497, 188] width 195 height 28
click at [440, 248] on div "No" at bounding box center [499, 247] width 190 height 23
click at [576, 229] on div "Apply" at bounding box center [581, 225] width 28 height 15
